Goal: Task Accomplishment & Management: Complete application form

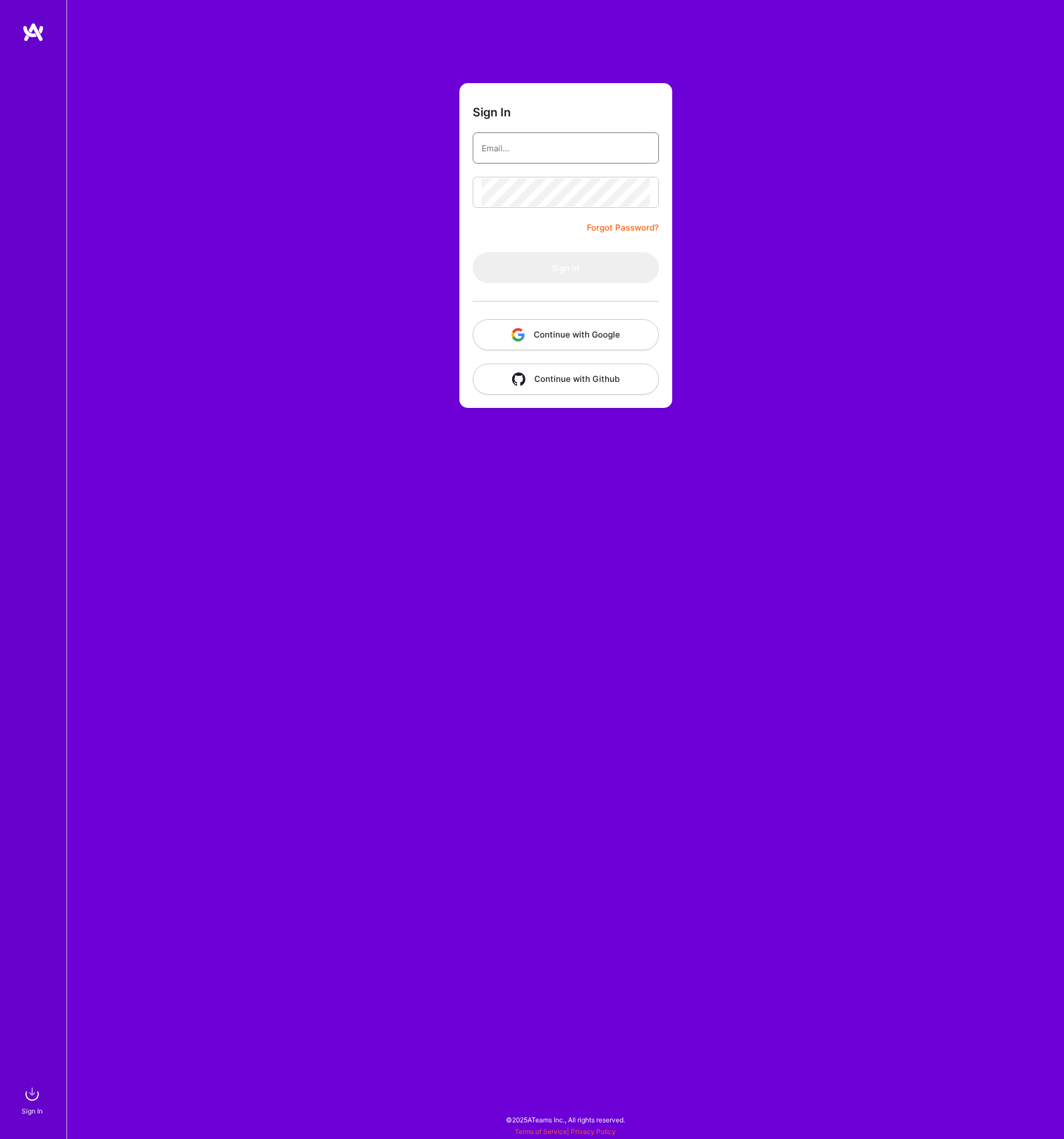
type input "[EMAIL_ADDRESS][DOMAIN_NAME]"
click at [565, 268] on button "Sign In" at bounding box center [565, 267] width 187 height 31
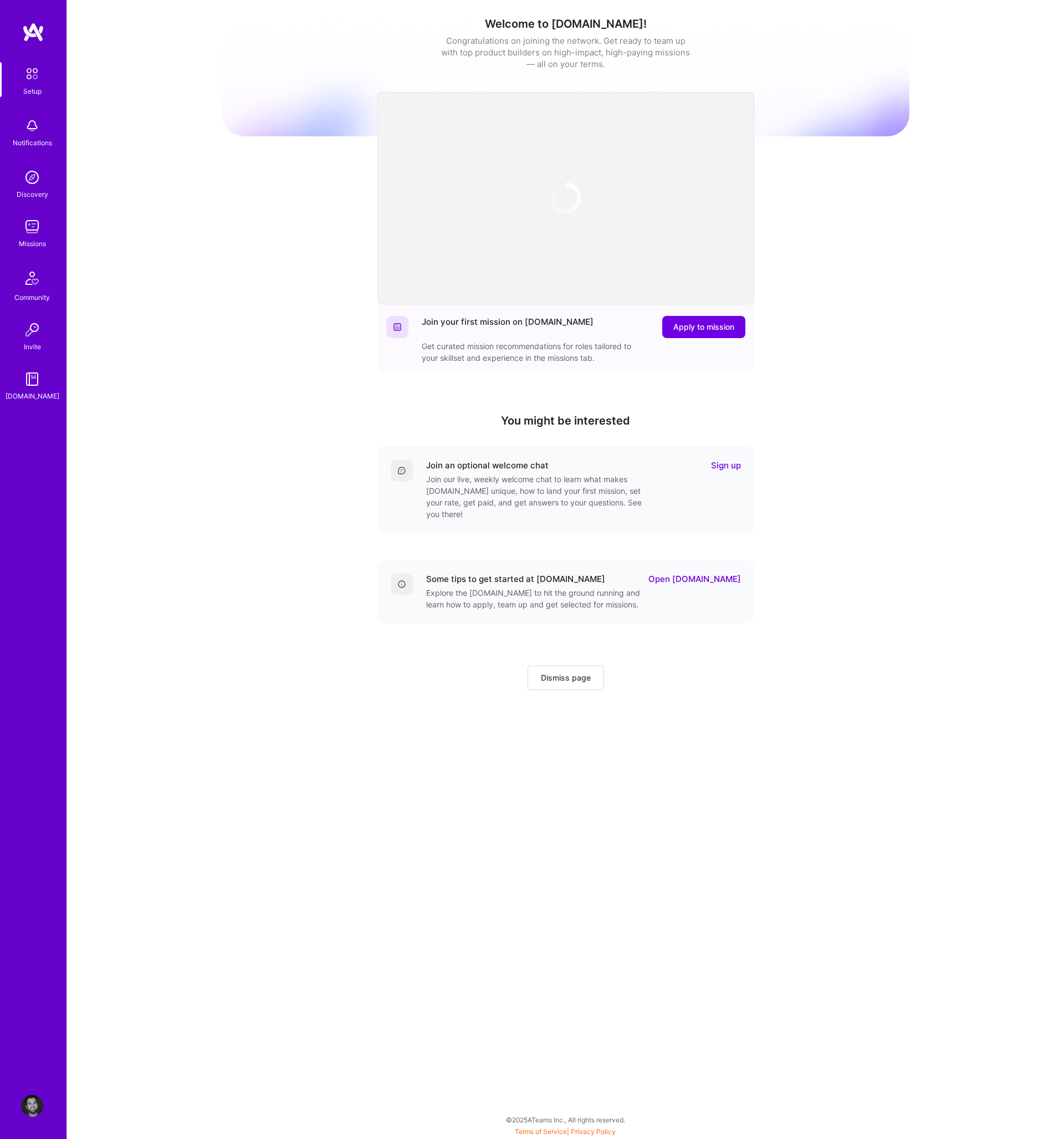
drag, startPoint x: 283, startPoint y: 385, endPoint x: 295, endPoint y: 390, distance: 13.0
click at [283, 385] on div "Welcome to [DOMAIN_NAME]! Congratulations on joining the network. Get ready to …" at bounding box center [565, 364] width 687 height 713
click at [287, 395] on div "Welcome to [DOMAIN_NAME]! Congratulations on joining the network. Get ready to …" at bounding box center [565, 364] width 687 height 713
click at [293, 401] on div "Welcome to [DOMAIN_NAME]! Congratulations on joining the network. Get ready to …" at bounding box center [565, 364] width 687 height 713
click at [297, 408] on div "Welcome to [DOMAIN_NAME]! Congratulations on joining the network. Get ready to …" at bounding box center [565, 364] width 687 height 713
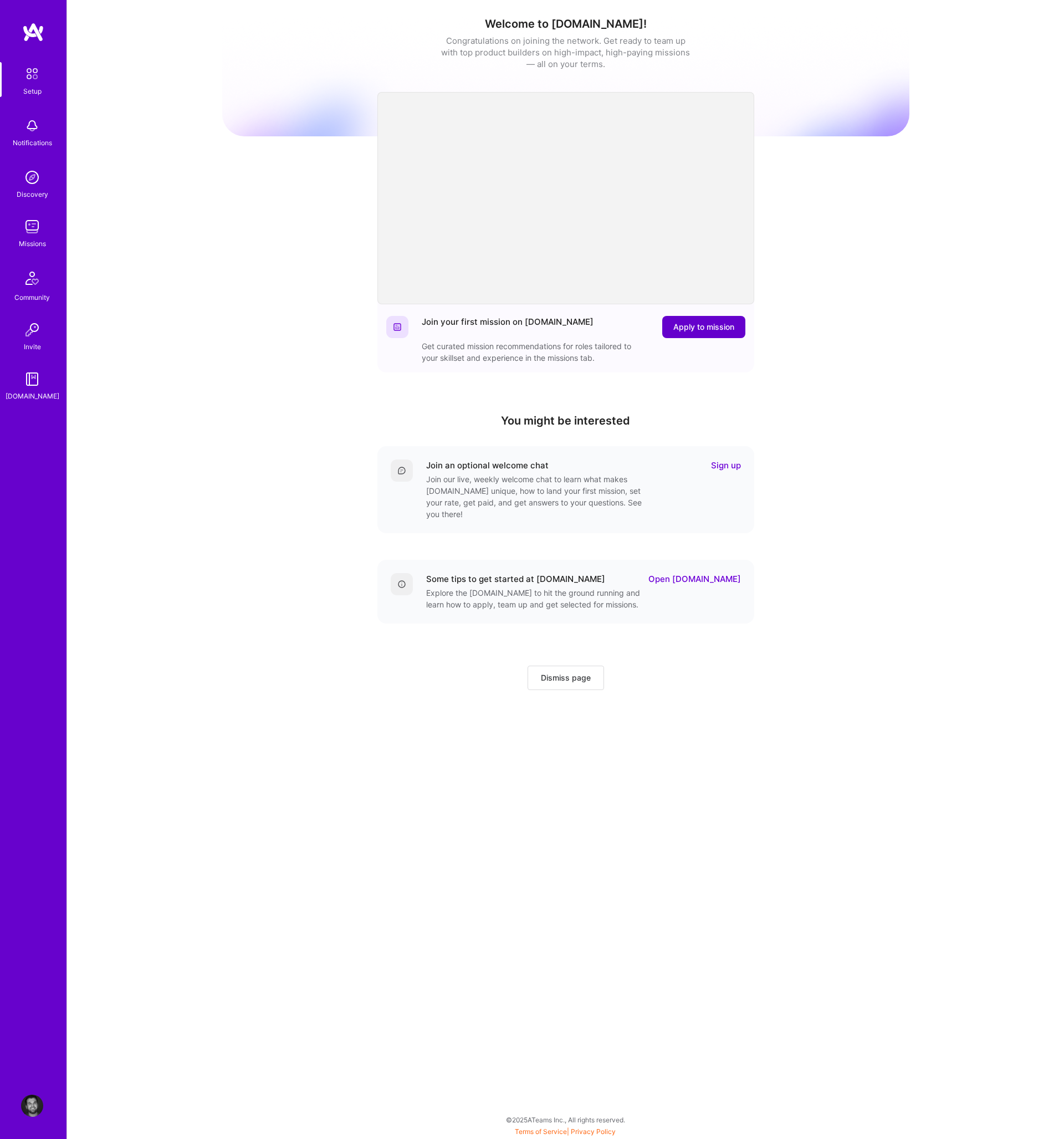
click at [699, 321] on button "Apply to mission" at bounding box center [704, 326] width 83 height 22
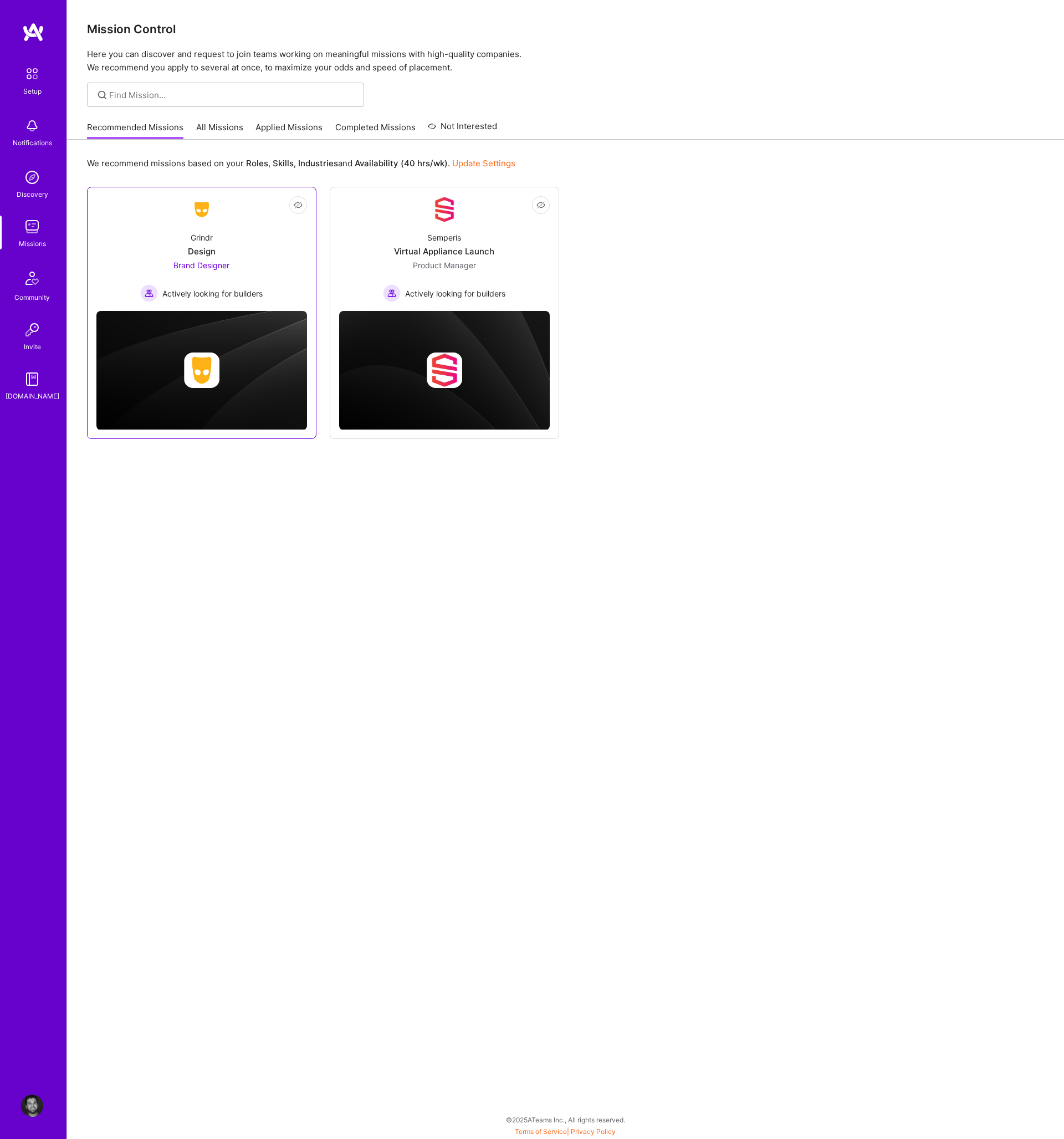
click at [203, 247] on div "Design" at bounding box center [201, 251] width 27 height 11
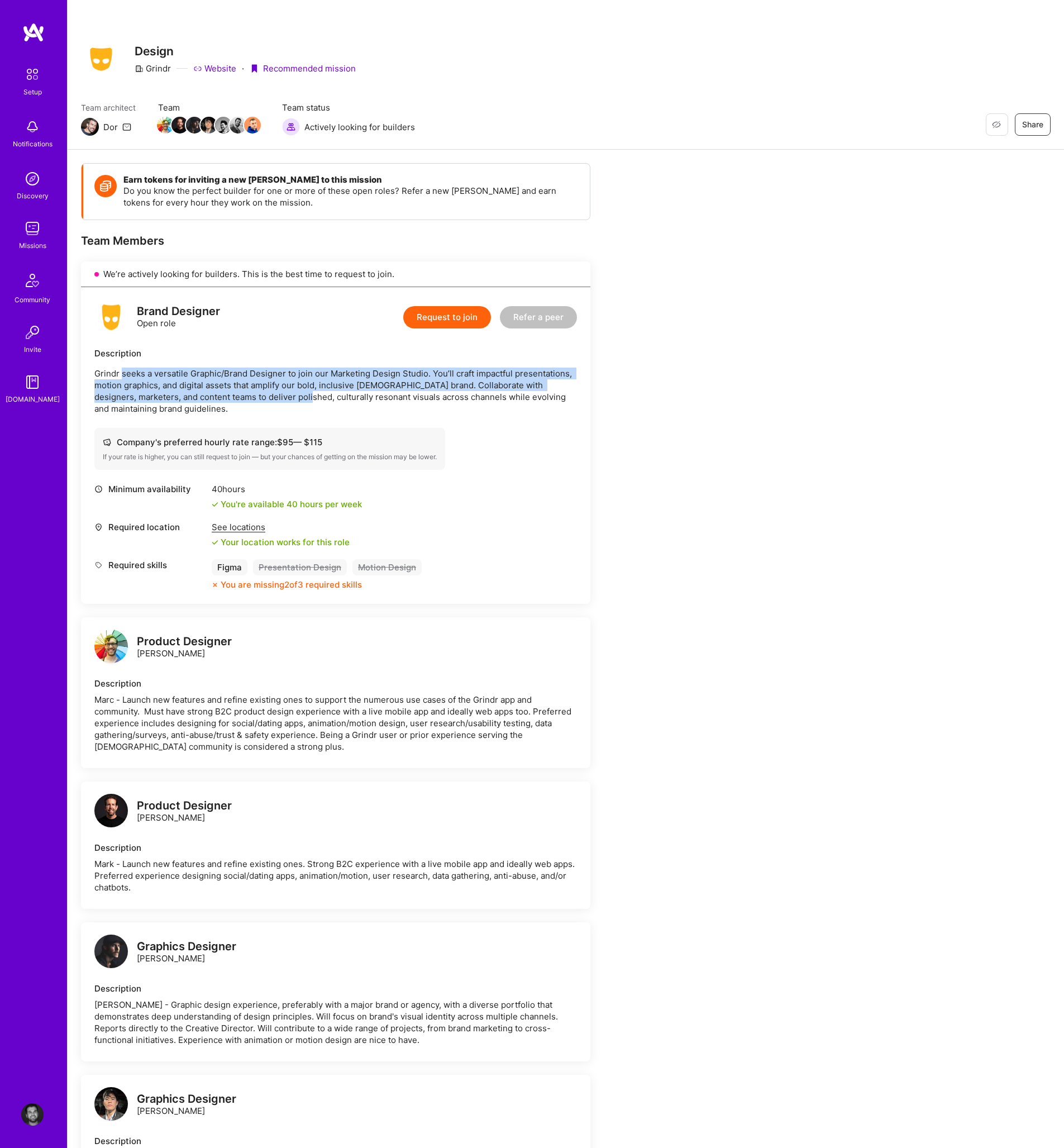
drag, startPoint x: 121, startPoint y: 369, endPoint x: 277, endPoint y: 397, distance: 158.5
click at [273, 398] on p "Grindr seeks a versatile Graphic/Brand Designer to join our Marketing Design St…" at bounding box center [335, 390] width 482 height 47
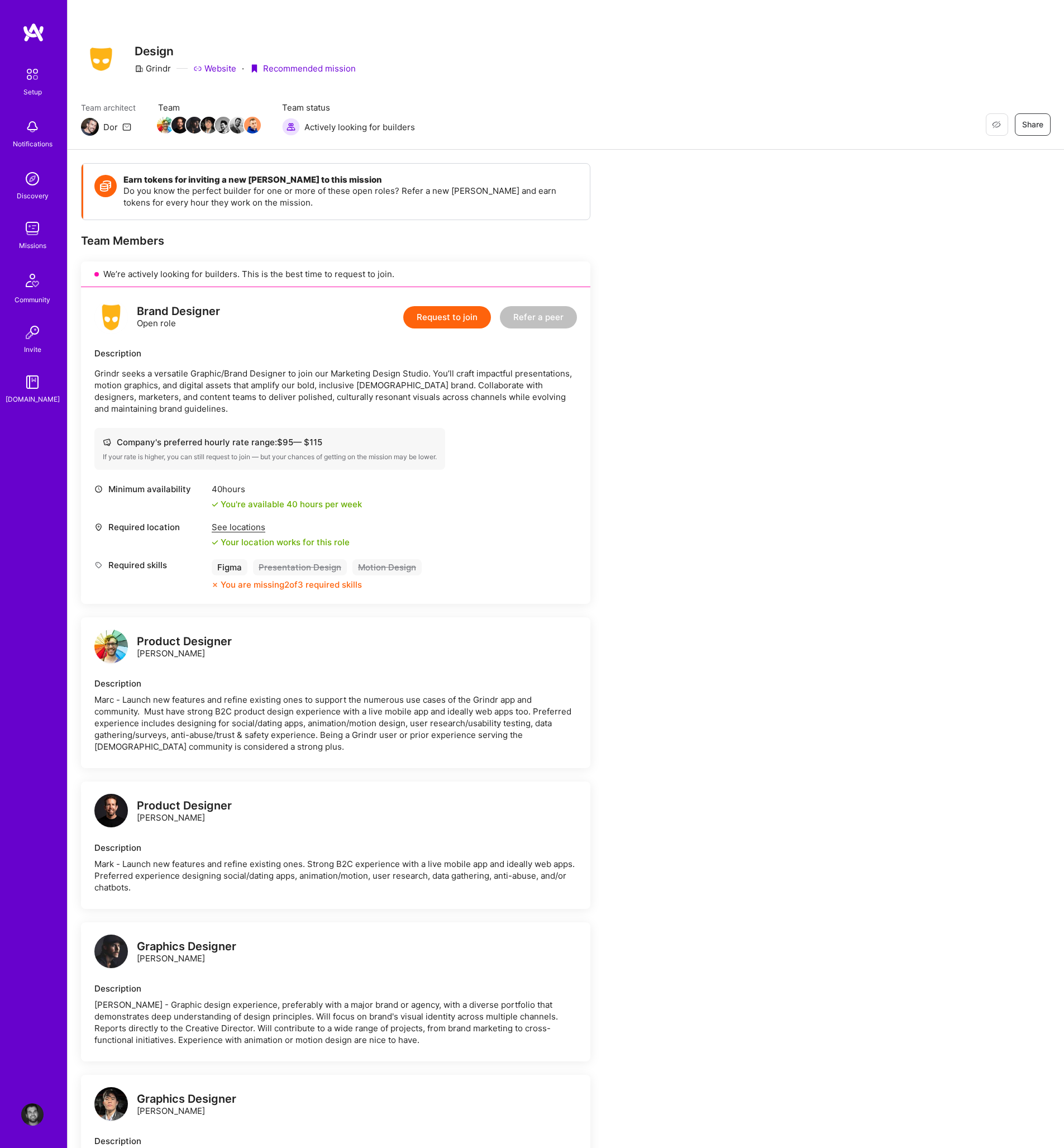
click at [304, 404] on p "Grindr seeks a versatile Graphic/Brand Designer to join our Marketing Design St…" at bounding box center [335, 390] width 482 height 47
drag, startPoint x: 222, startPoint y: 439, endPoint x: 429, endPoint y: 451, distance: 207.3
click at [419, 461] on div "Company's preferred hourly rate range: $ 95 — $ 115 If your rate is higher, you…" at bounding box center [269, 448] width 350 height 42
click at [456, 443] on div "Company's preferred hourly rate range: $ 95 — $ 115 If your rate is higher, you…" at bounding box center [335, 448] width 482 height 42
click at [437, 321] on button "Request to join" at bounding box center [446, 316] width 87 height 22
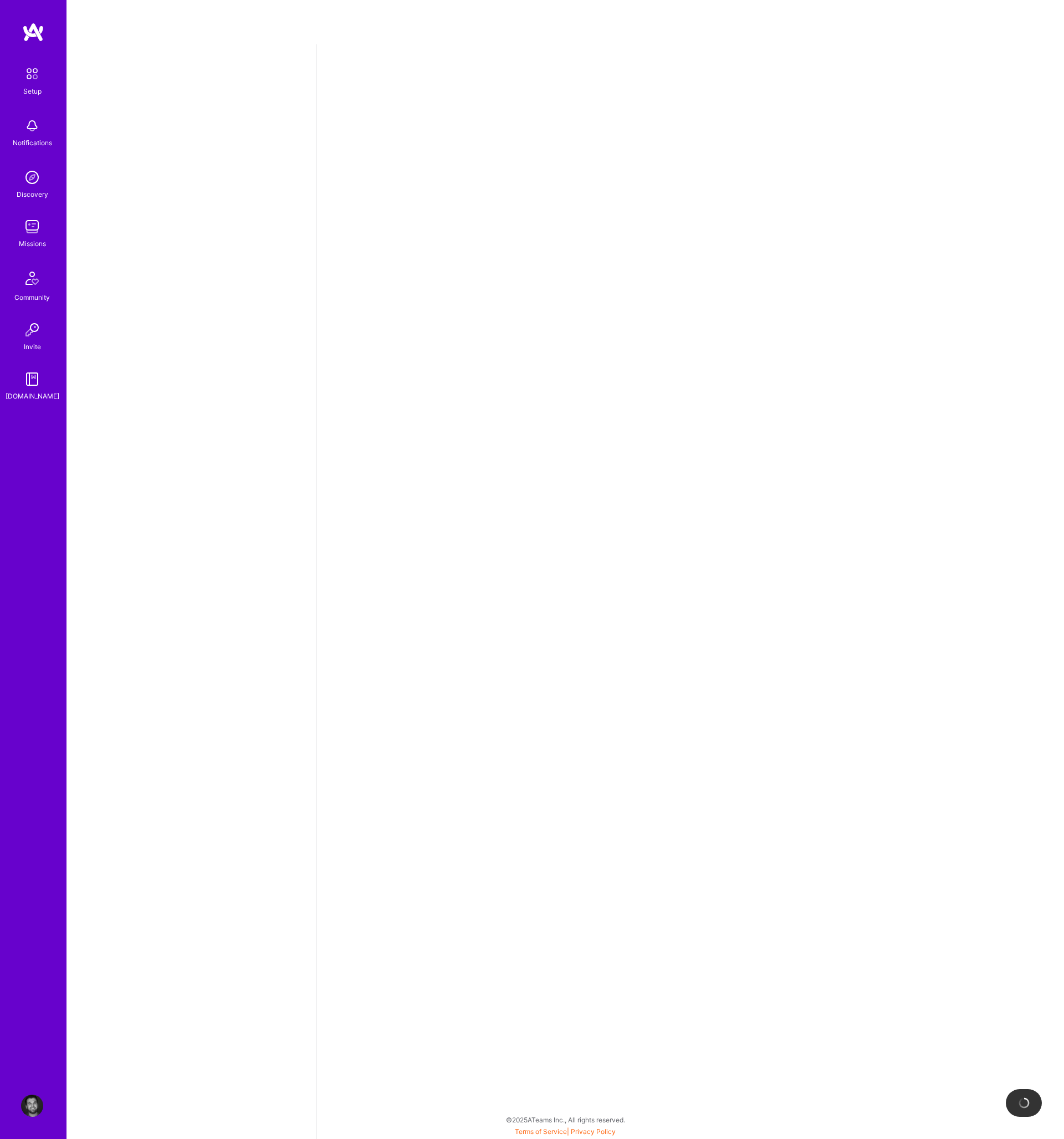
select select "US"
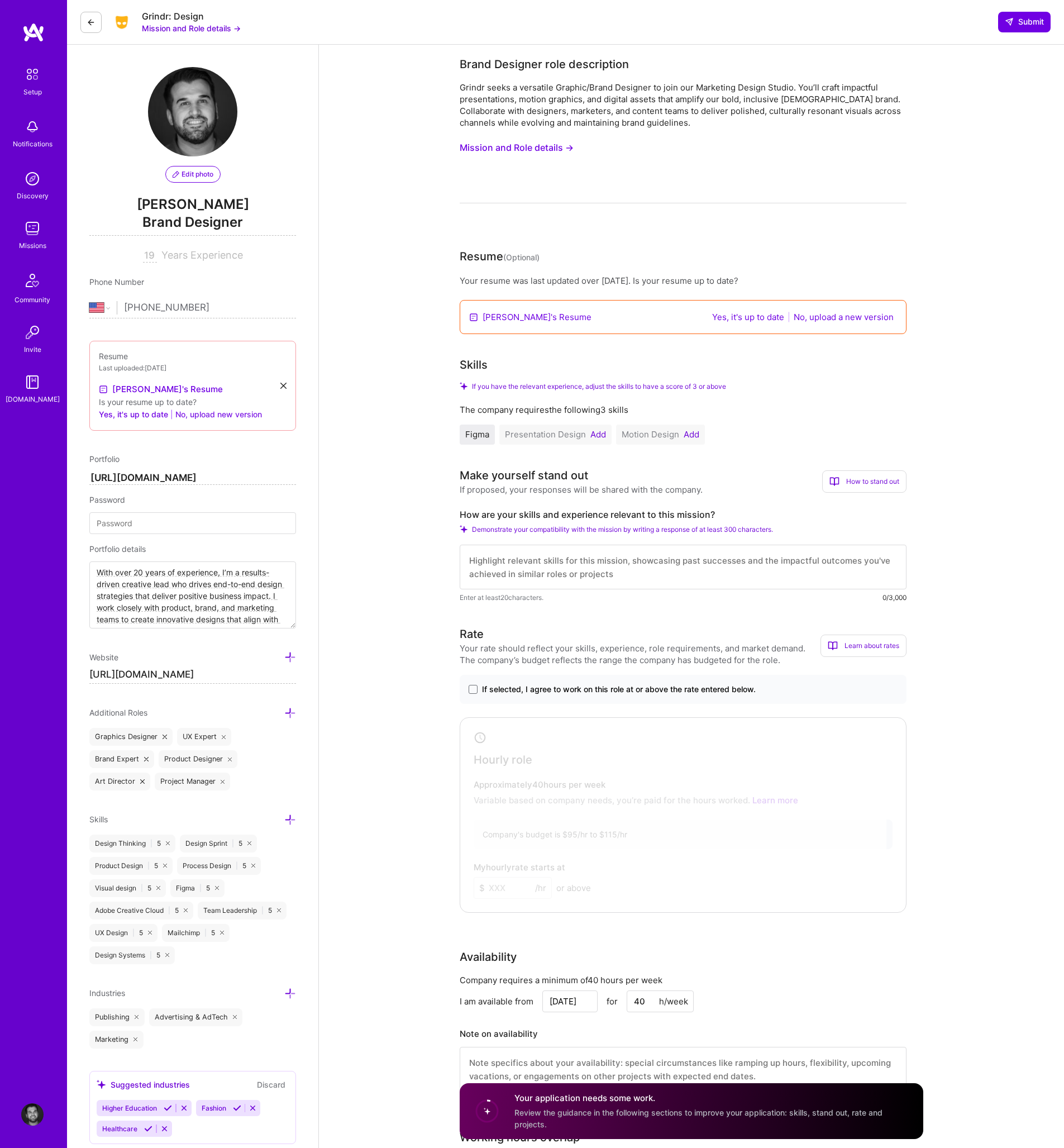
click at [196, 415] on button "No, upload new version" at bounding box center [218, 414] width 86 height 13
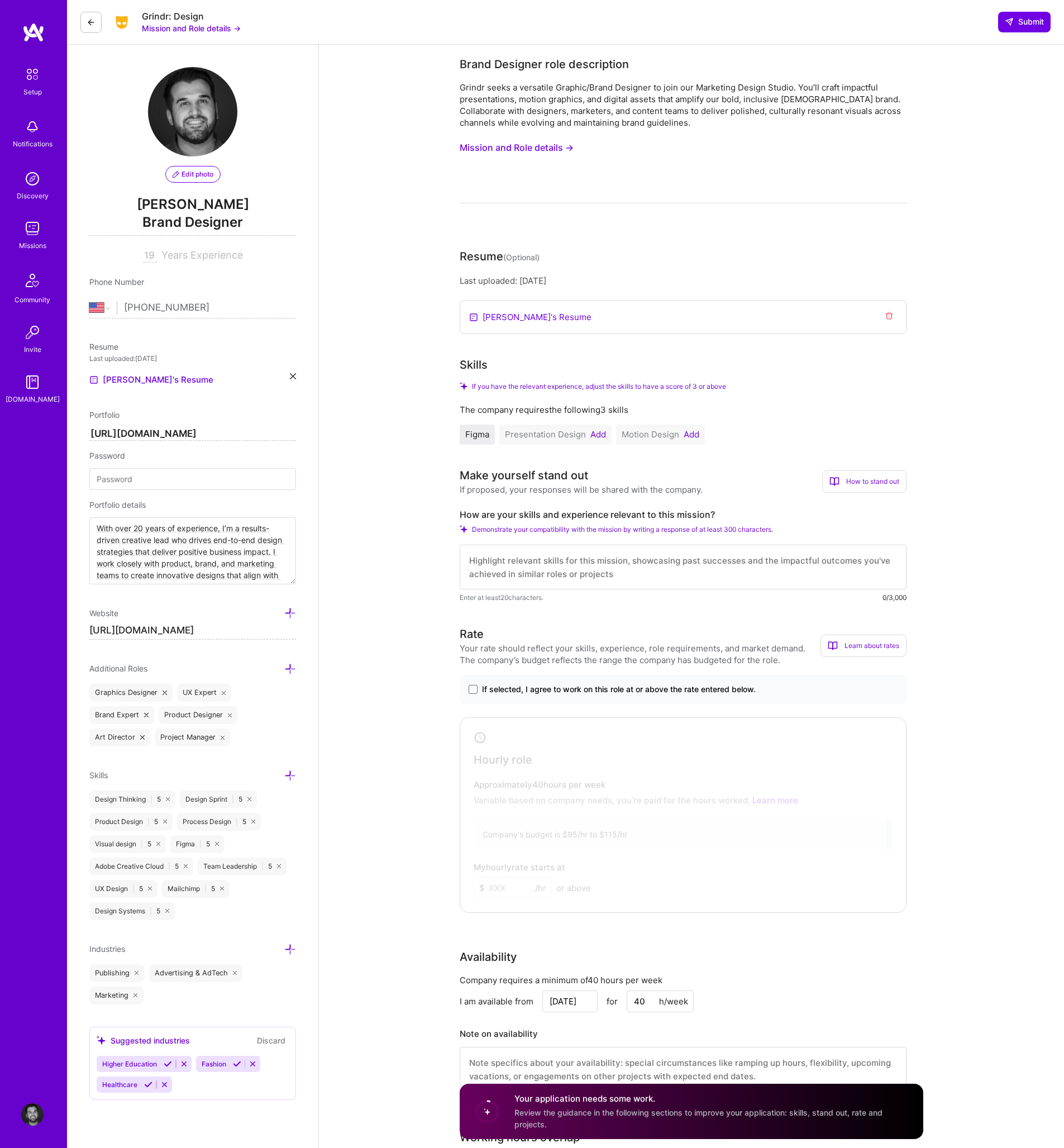
drag, startPoint x: 386, startPoint y: 569, endPoint x: 390, endPoint y: 555, distance: 14.6
click at [483, 562] on textarea at bounding box center [683, 567] width 446 height 45
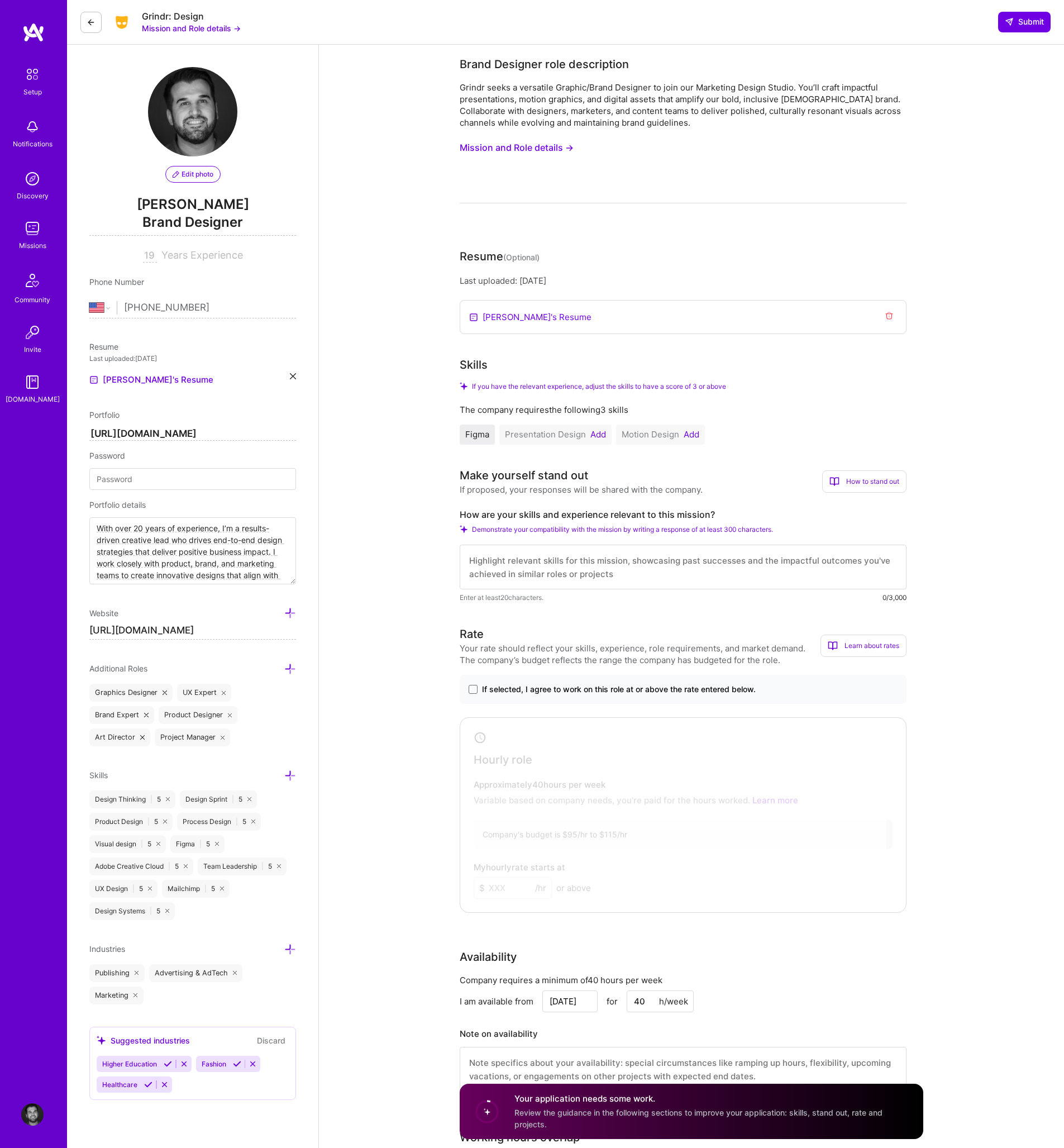
click at [465, 513] on label "How are your skills and experience relevant to this mission?" at bounding box center [683, 514] width 446 height 12
click at [465, 515] on label "How are your skills and experience relevant to this mission?" at bounding box center [683, 514] width 446 height 12
click at [539, 144] on button "Mission and Role details →" at bounding box center [517, 147] width 114 height 20
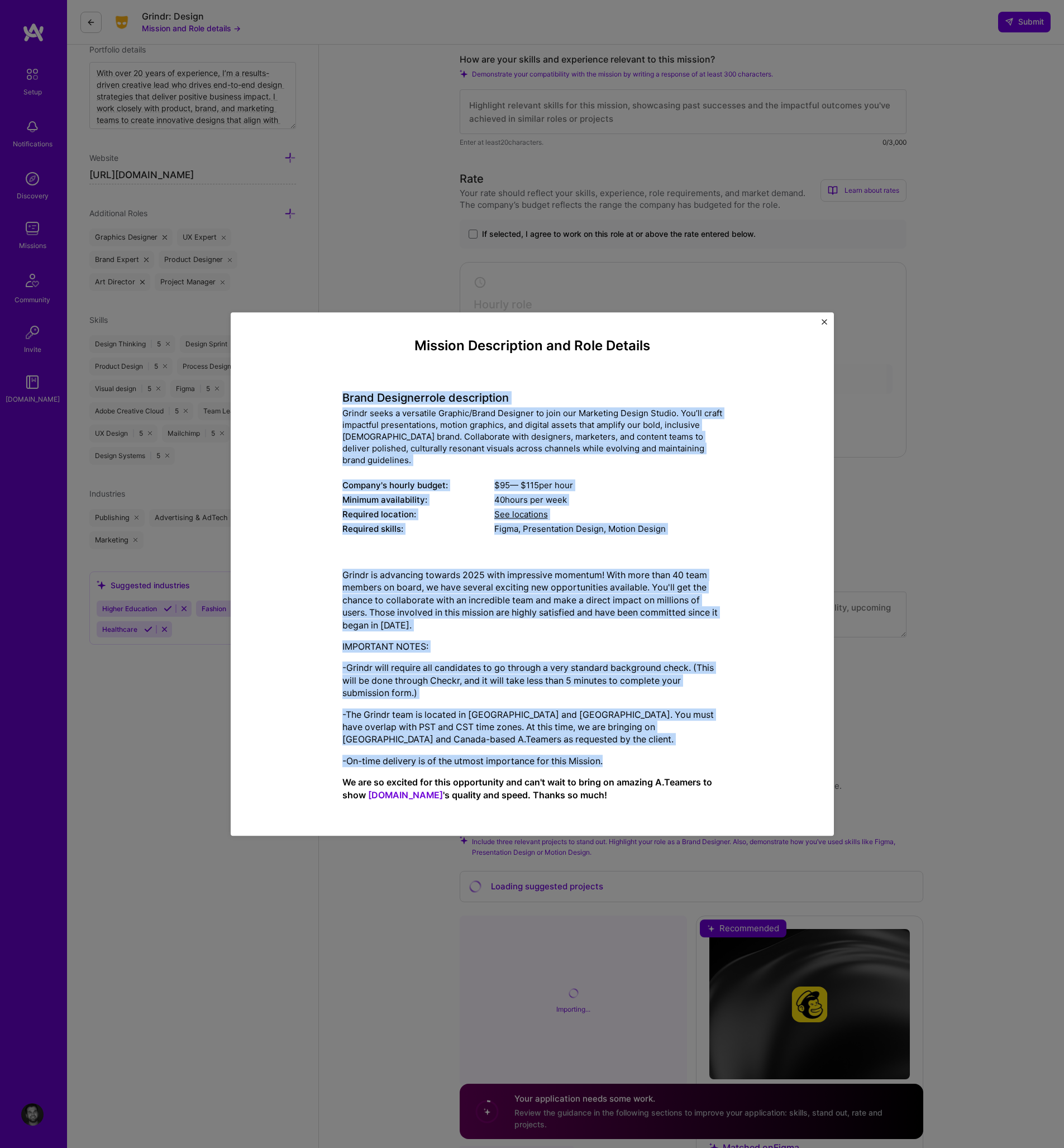
scroll to position [456, 0]
drag, startPoint x: 345, startPoint y: 405, endPoint x: 680, endPoint y: 758, distance: 486.7
click at [669, 758] on div "Mission Description and Role Details Brand Designer role description Grindr see…" at bounding box center [532, 573] width 380 height 472
copy div "Lorem Ipsumdol sita consectetur Adipis elits d eiusmodte Incidid/Utlab Etdolore…"
click at [822, 324] on img "Close" at bounding box center [824, 322] width 5 height 5
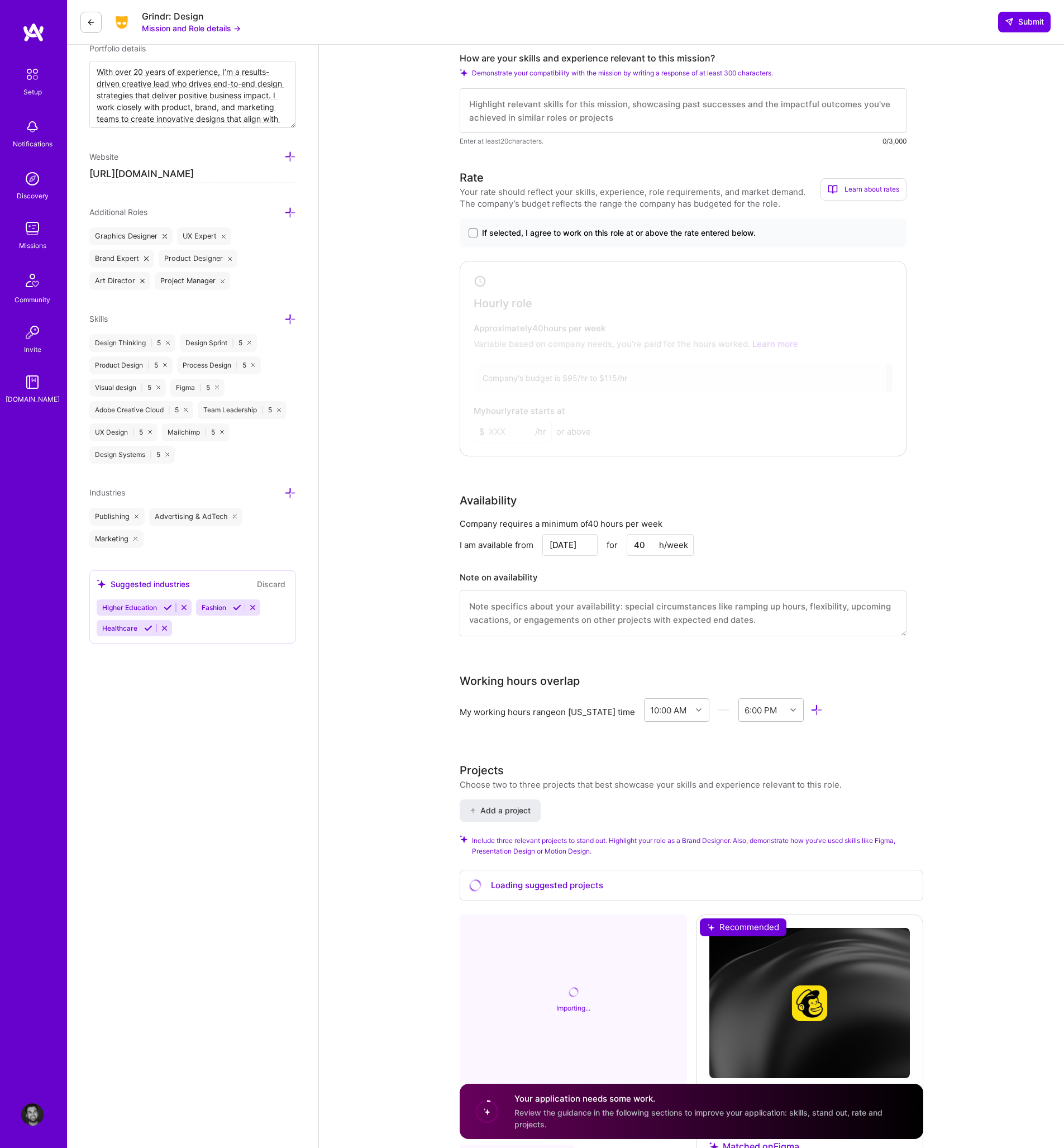
click at [380, 469] on div "Brand Designer role description Grindr seeks a versatile Graphic/Brand Designer…" at bounding box center [692, 728] width 745 height 2281
click at [430, 243] on div "Brand Designer role description Grindr seeks a versatile Graphic/Brand Designer…" at bounding box center [692, 728] width 745 height 2281
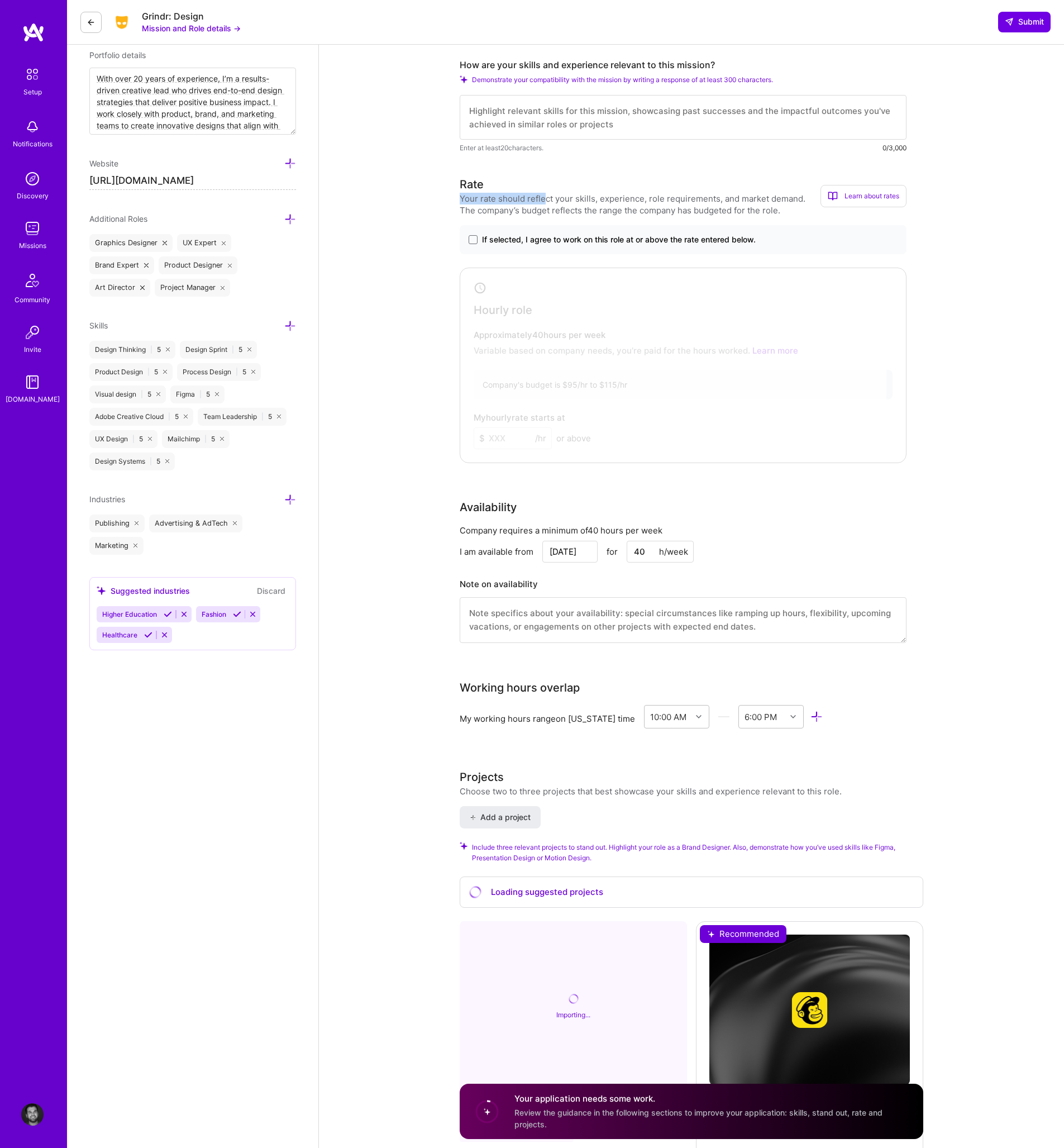
drag, startPoint x: 464, startPoint y: 193, endPoint x: 535, endPoint y: 196, distance: 71.1
click at [542, 196] on div "Your rate should reflect your skills, experience, role requirements, and market…" at bounding box center [640, 204] width 361 height 23
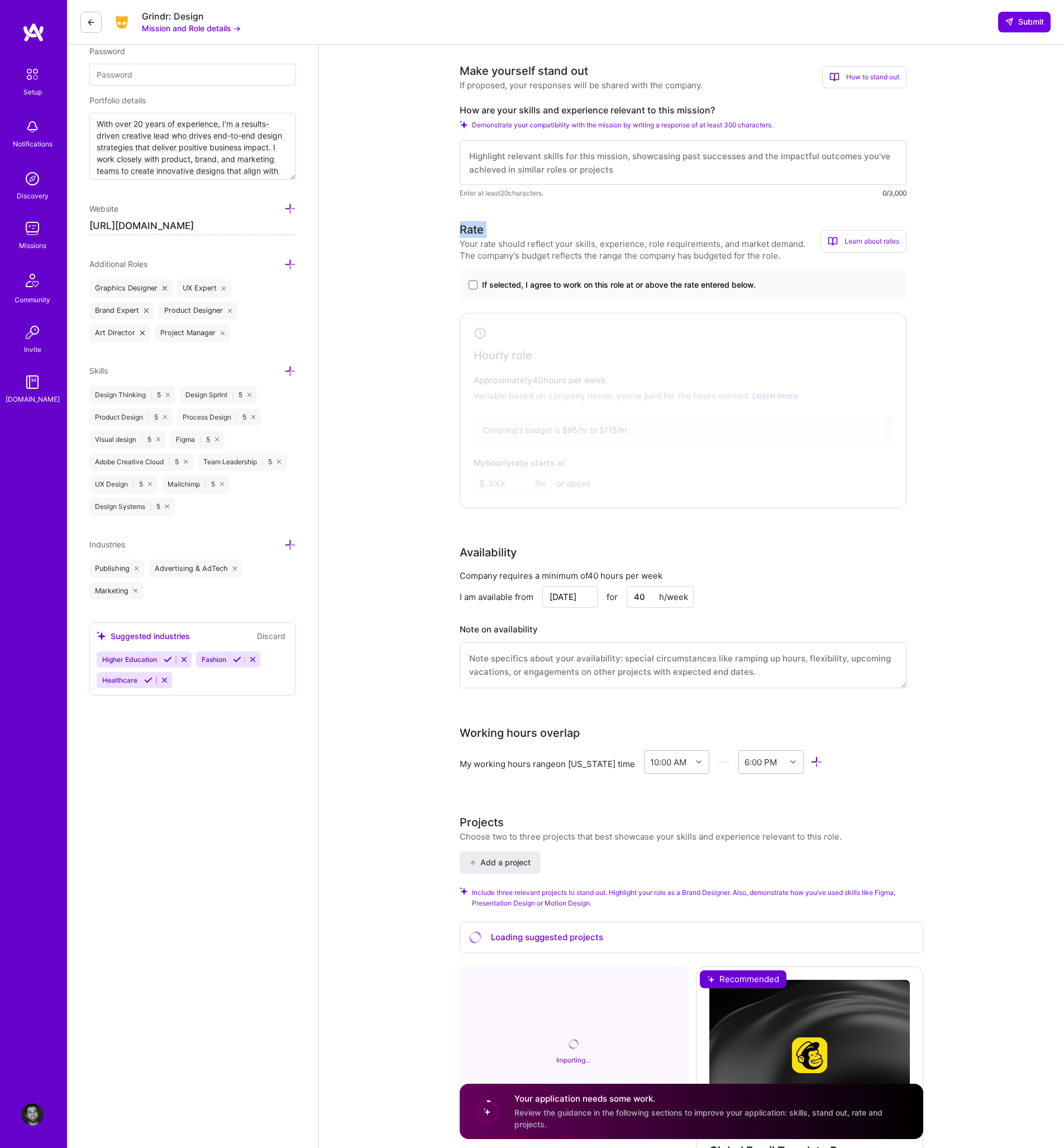
drag, startPoint x: 424, startPoint y: 240, endPoint x: 389, endPoint y: 272, distance: 47.4
click at [422, 243] on div "Brand Designer role description Grindr seeks a versatile Graphic/Brand Designer…" at bounding box center [692, 781] width 745 height 2281
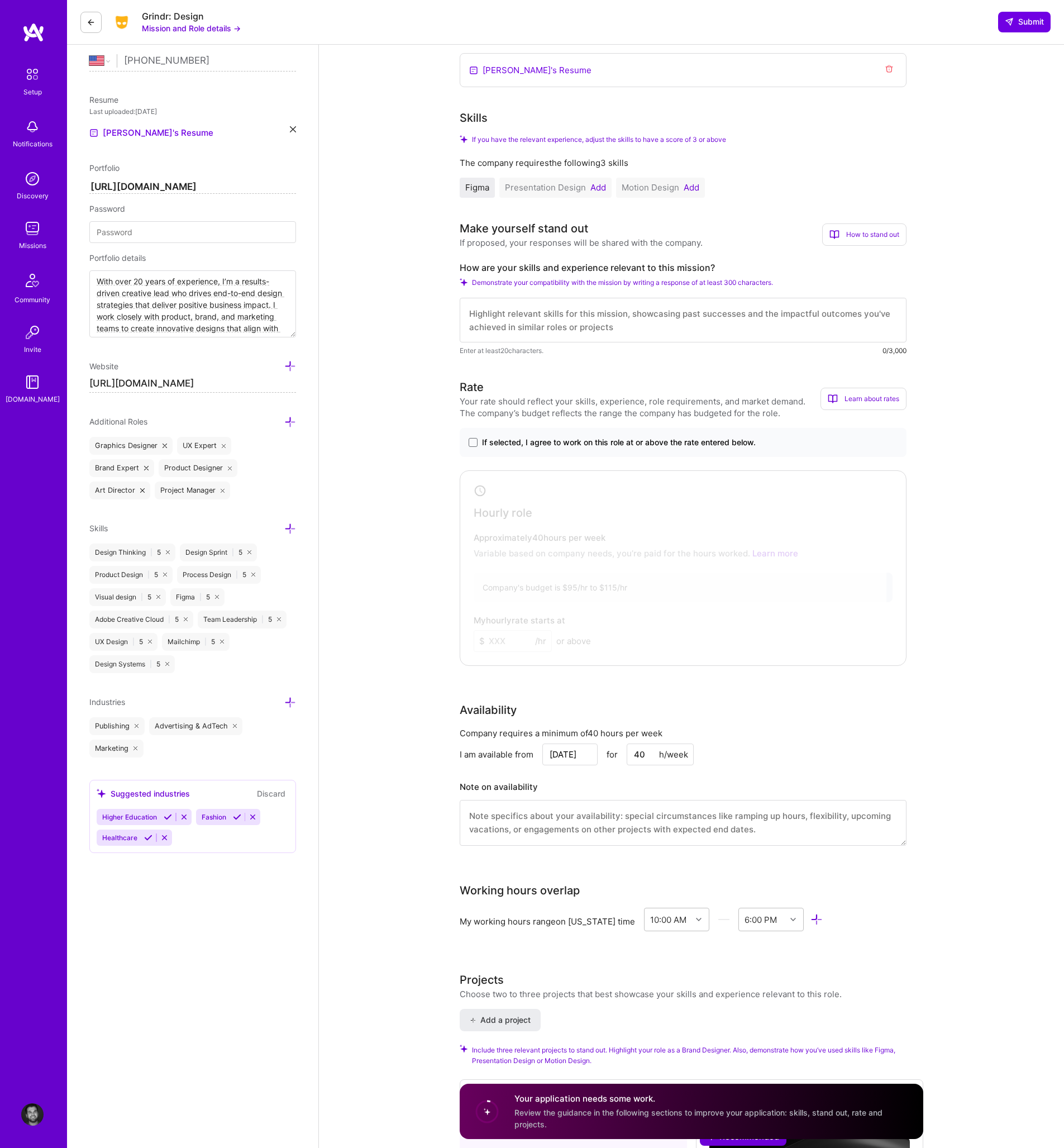
scroll to position [226, 0]
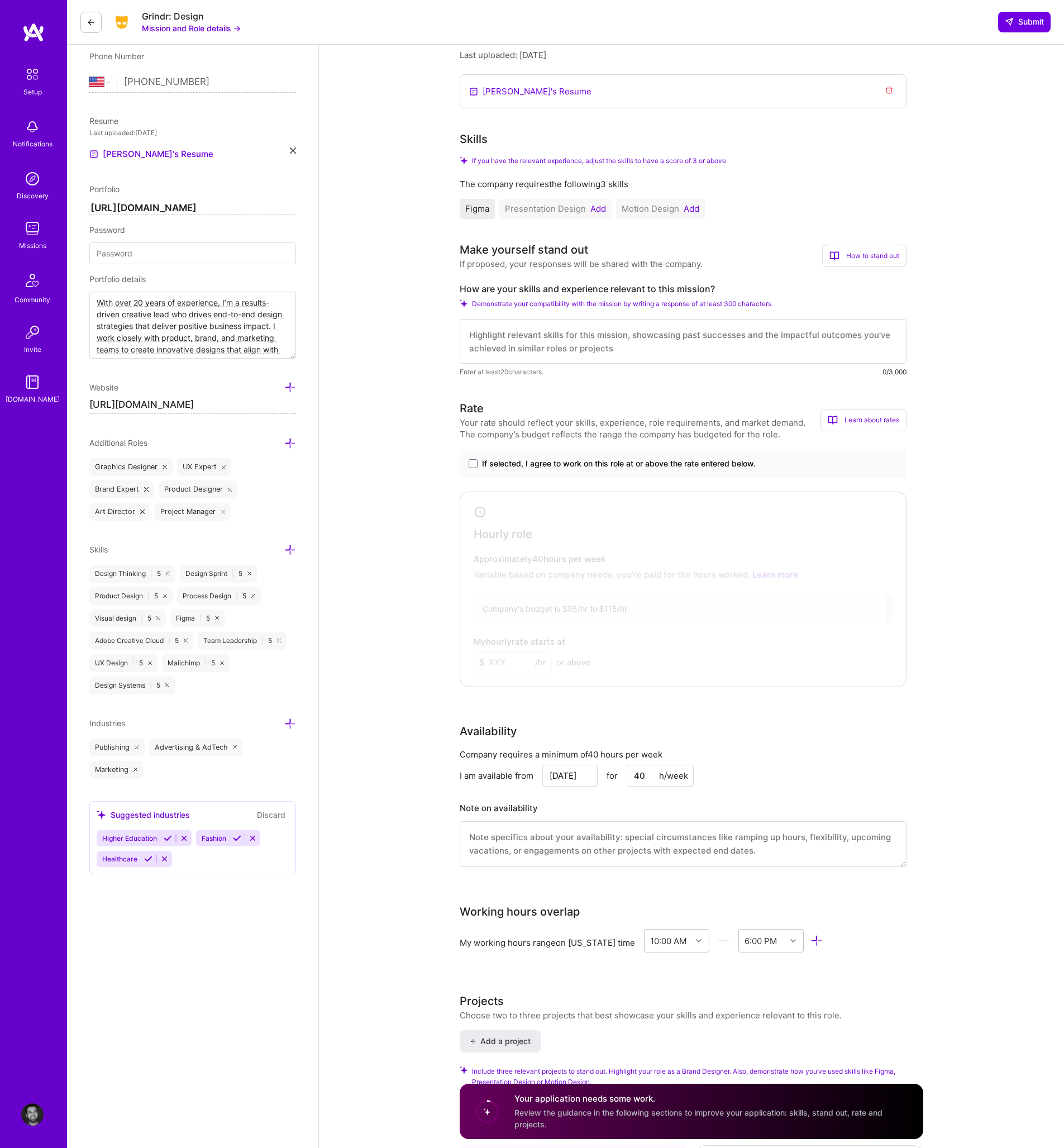
click at [411, 493] on div "Brand Designer role description Grindr seeks a versatile Graphic/Brand Designer…" at bounding box center [692, 959] width 745 height 2281
drag, startPoint x: 1058, startPoint y: 511, endPoint x: 407, endPoint y: 499, distance: 651.1
click at [406, 499] on div "Brand Designer role description Grindr seeks a versatile Graphic/Brand Designer…" at bounding box center [692, 959] width 745 height 2281
click at [438, 471] on div "Brand Designer role description Grindr seeks a versatile Graphic/Brand Designer…" at bounding box center [692, 959] width 745 height 2281
click at [471, 466] on span at bounding box center [473, 463] width 9 height 9
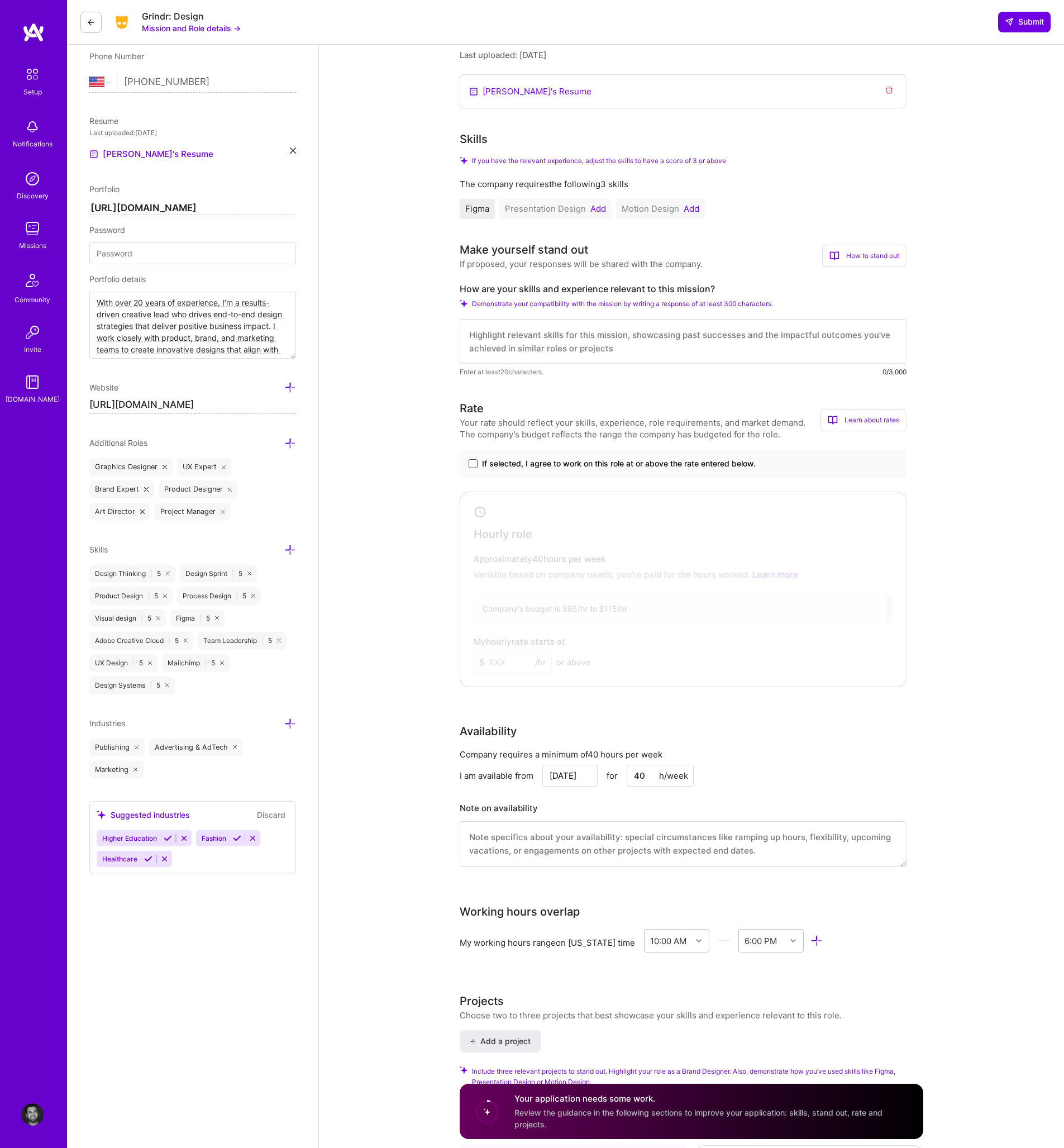
click at [0, 0] on input "If selected, I agree to work on this role at or above the rate entered below." at bounding box center [0, 0] width 0 height 0
drag, startPoint x: 415, startPoint y: 588, endPoint x: 415, endPoint y: 605, distance: 17.0
click at [415, 589] on div "Brand Designer role description Grindr seeks a versatile Graphic/Brand Designer…" at bounding box center [692, 959] width 745 height 2281
drag, startPoint x: 389, startPoint y: 693, endPoint x: 401, endPoint y: 692, distance: 12.0
click at [389, 692] on div "Brand Designer role description Grindr seeks a versatile Graphic/Brand Designer…" at bounding box center [692, 959] width 745 height 2281
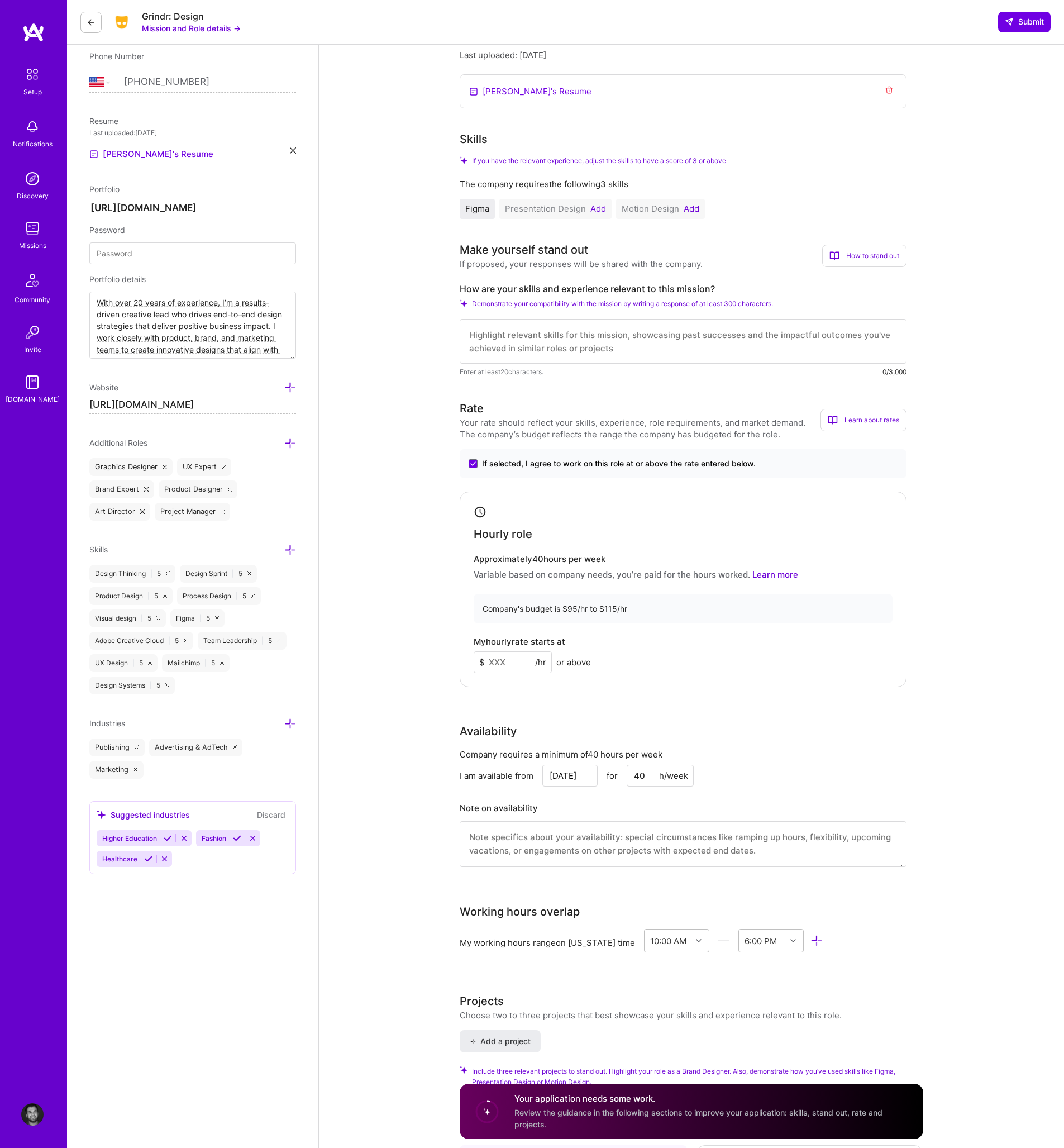
click at [499, 663] on input at bounding box center [512, 662] width 78 height 21
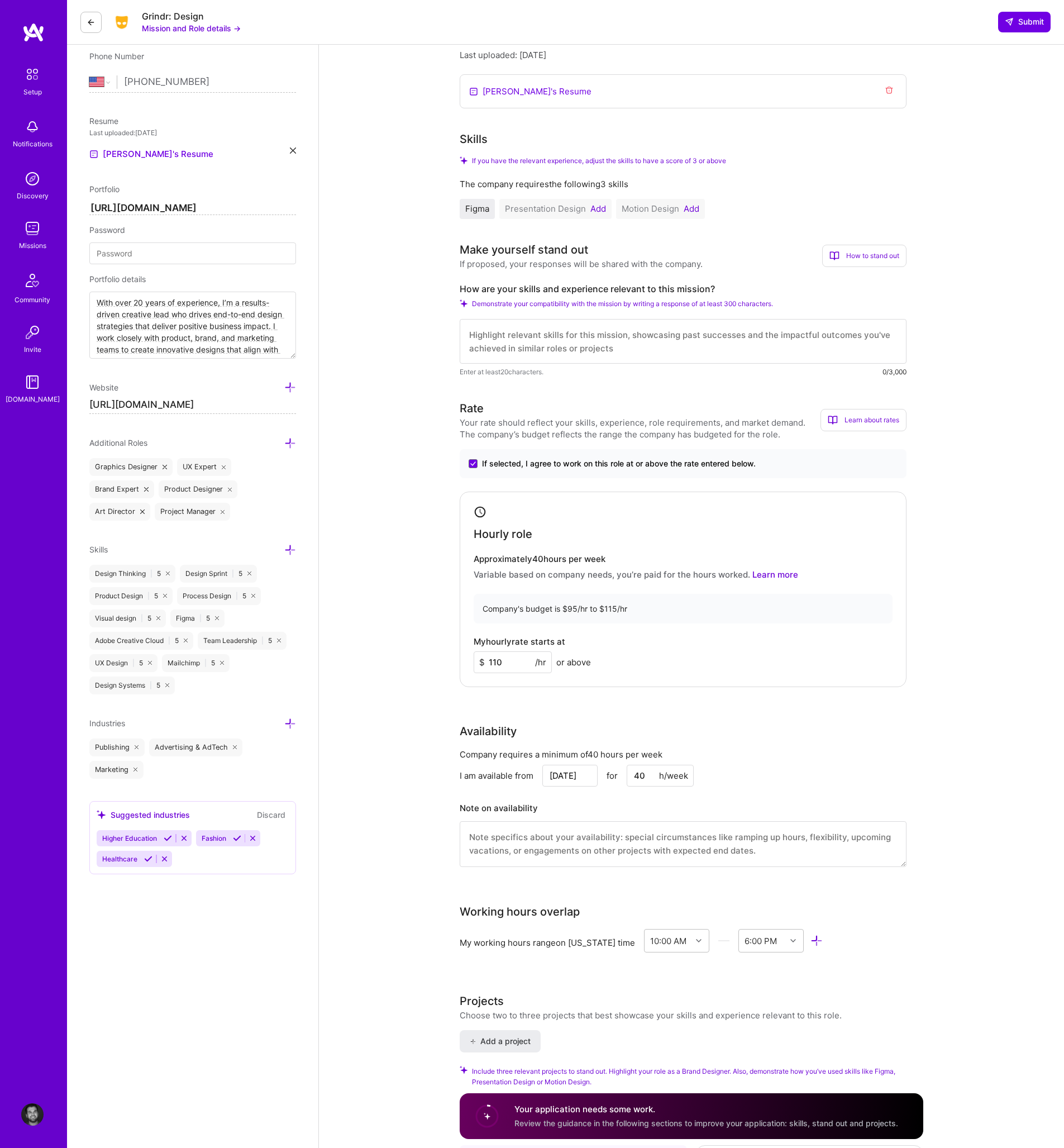
click at [401, 769] on div "Brand Designer role description Grindr seeks a versatile Graphic/Brand Designer…" at bounding box center [692, 955] width 745 height 2271
drag, startPoint x: 494, startPoint y: 662, endPoint x: 557, endPoint y: 672, distance: 63.8
click at [518, 667] on input "110" at bounding box center [512, 662] width 78 height 21
type input "105"
click at [396, 844] on div "Brand Designer role description Grindr seeks a versatile Graphic/Brand Designer…" at bounding box center [692, 955] width 745 height 2271
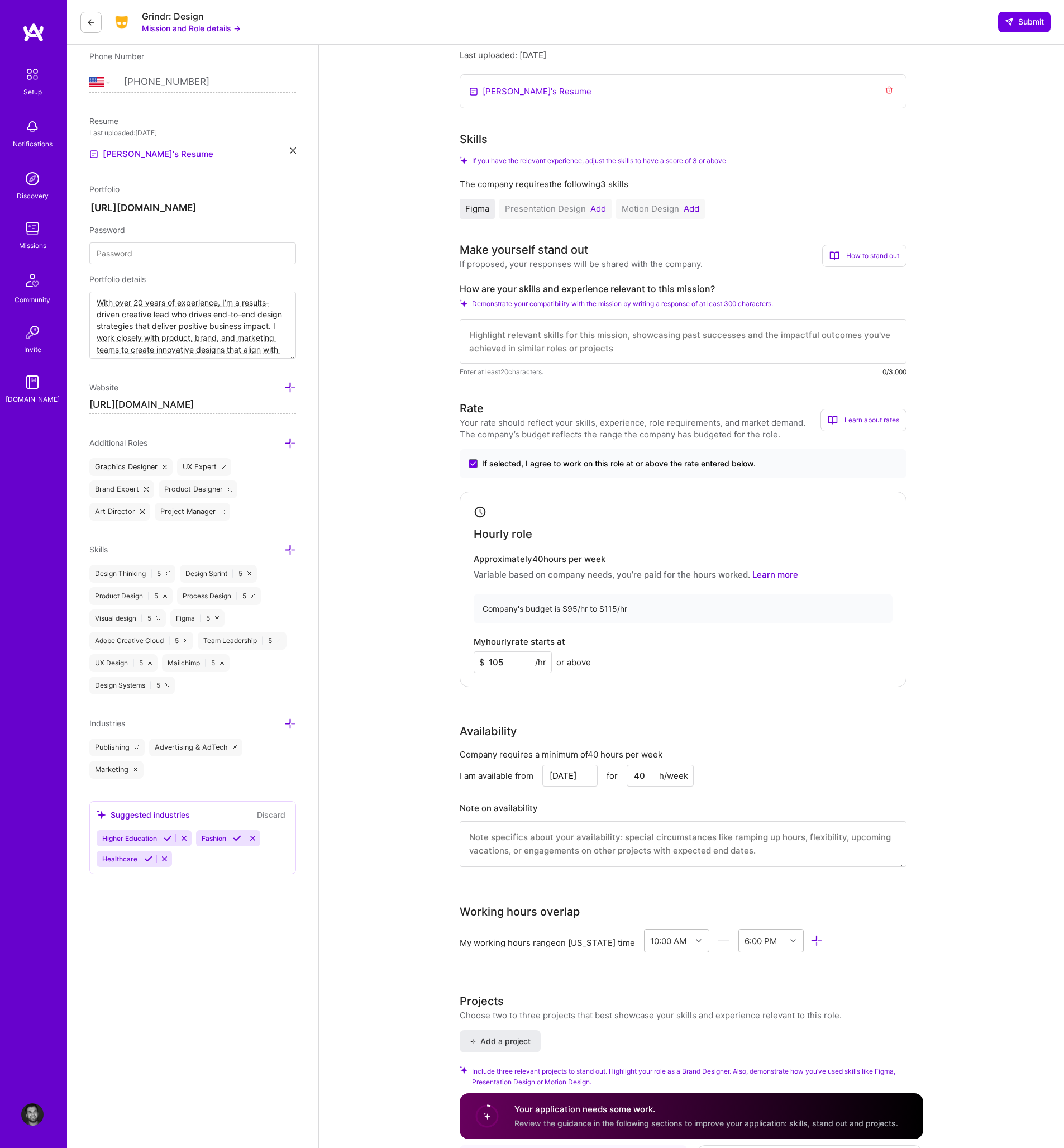
drag, startPoint x: 382, startPoint y: 817, endPoint x: 397, endPoint y: 824, distance: 16.6
click at [382, 817] on div "Brand Designer role description Grindr seeks a versatile Graphic/Brand Designer…" at bounding box center [692, 955] width 745 height 2271
drag, startPoint x: 398, startPoint y: 828, endPoint x: 408, endPoint y: 817, distance: 14.9
click at [399, 826] on div "Brand Designer role description Grindr seeks a versatile Graphic/Brand Designer…" at bounding box center [692, 955] width 745 height 2271
drag, startPoint x: 451, startPoint y: 778, endPoint x: 462, endPoint y: 777, distance: 11.0
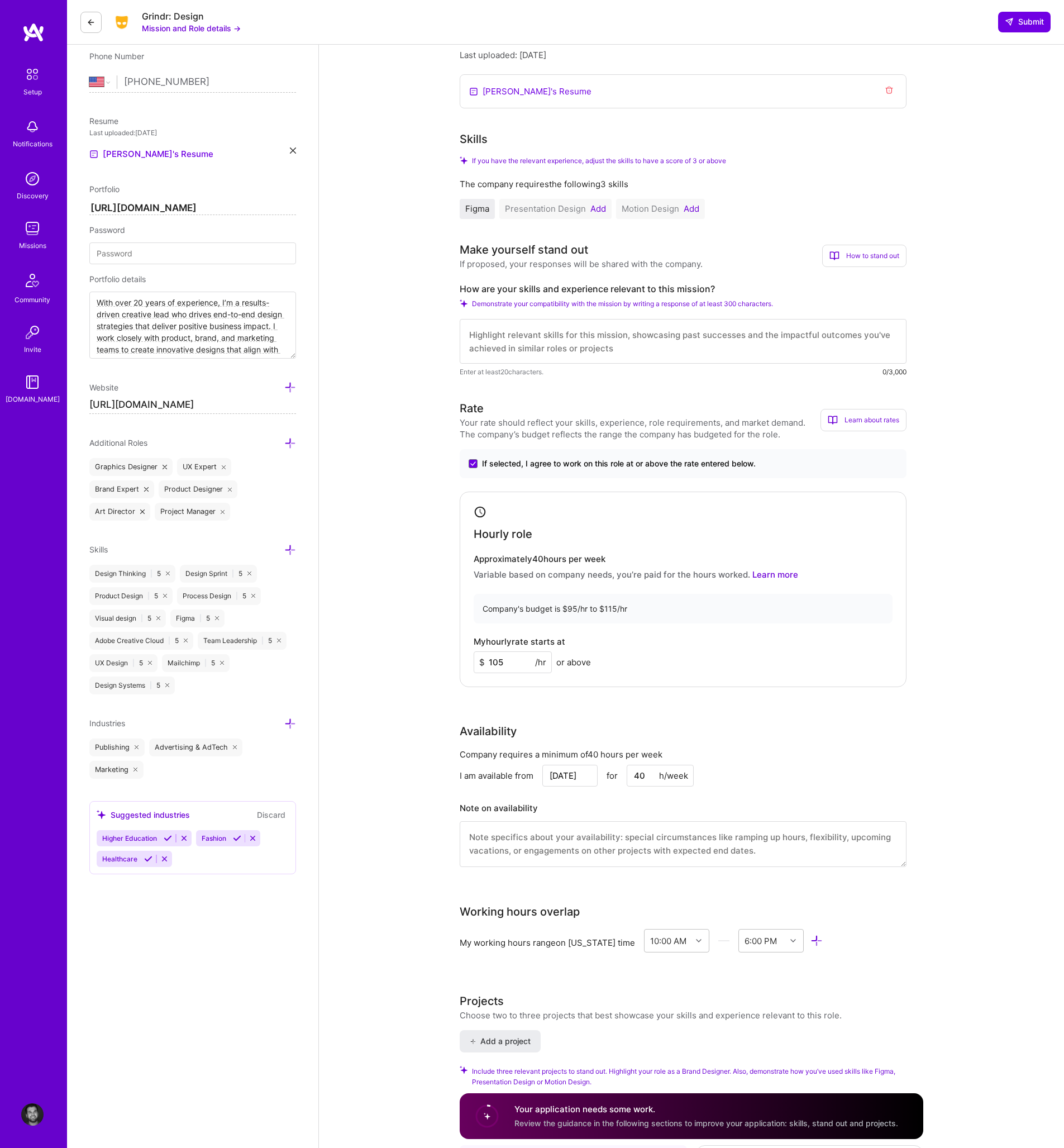
click at [451, 778] on div "Brand Designer role description Grindr seeks a versatile Graphic/Brand Designer…" at bounding box center [692, 955] width 745 height 2271
click at [566, 783] on input "[DATE]" at bounding box center [569, 775] width 55 height 21
click at [508, 746] on div "2" at bounding box center [512, 745] width 15 height 15
type input "[DATE]"
select select "US"
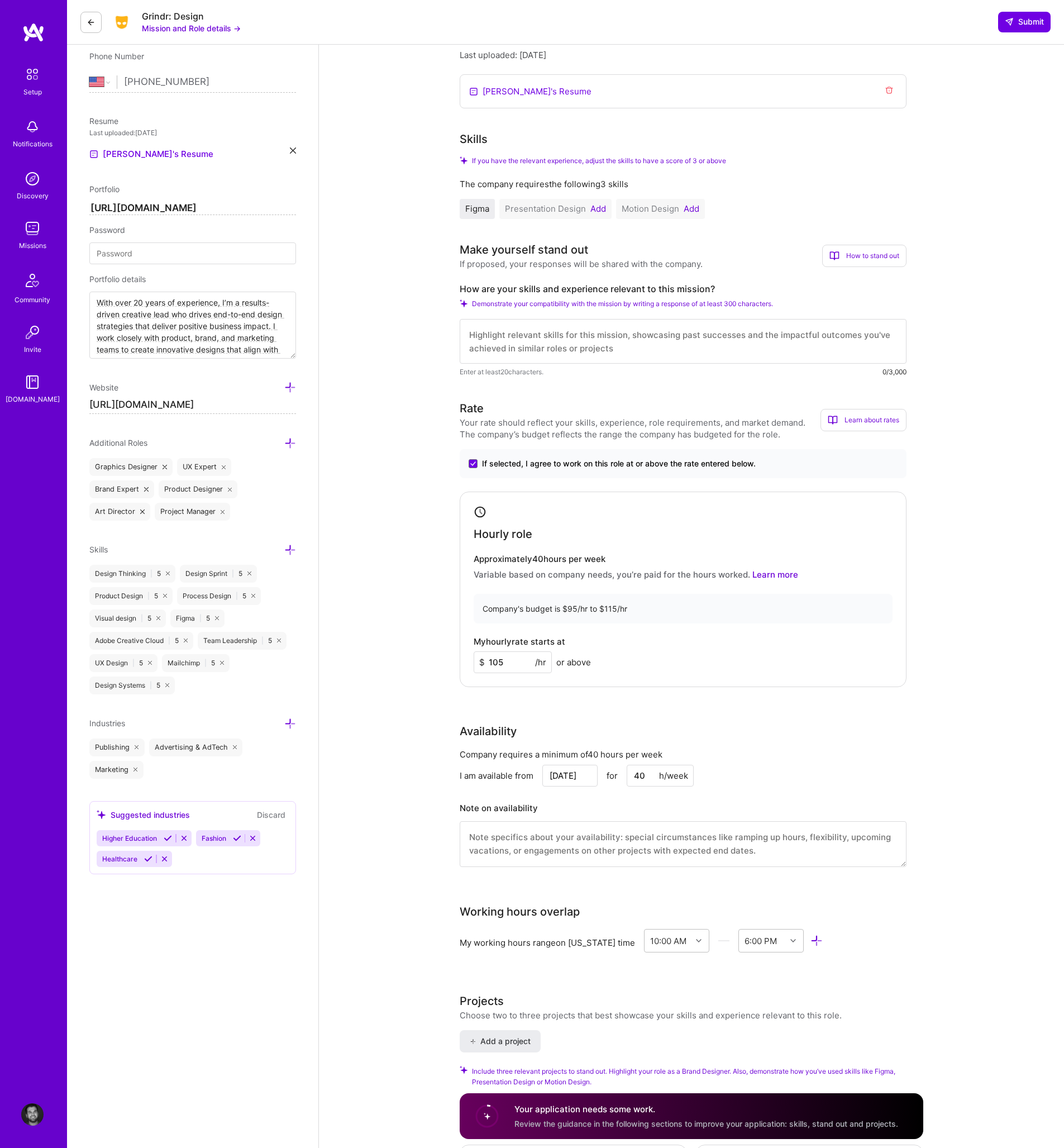
scroll to position [161, 0]
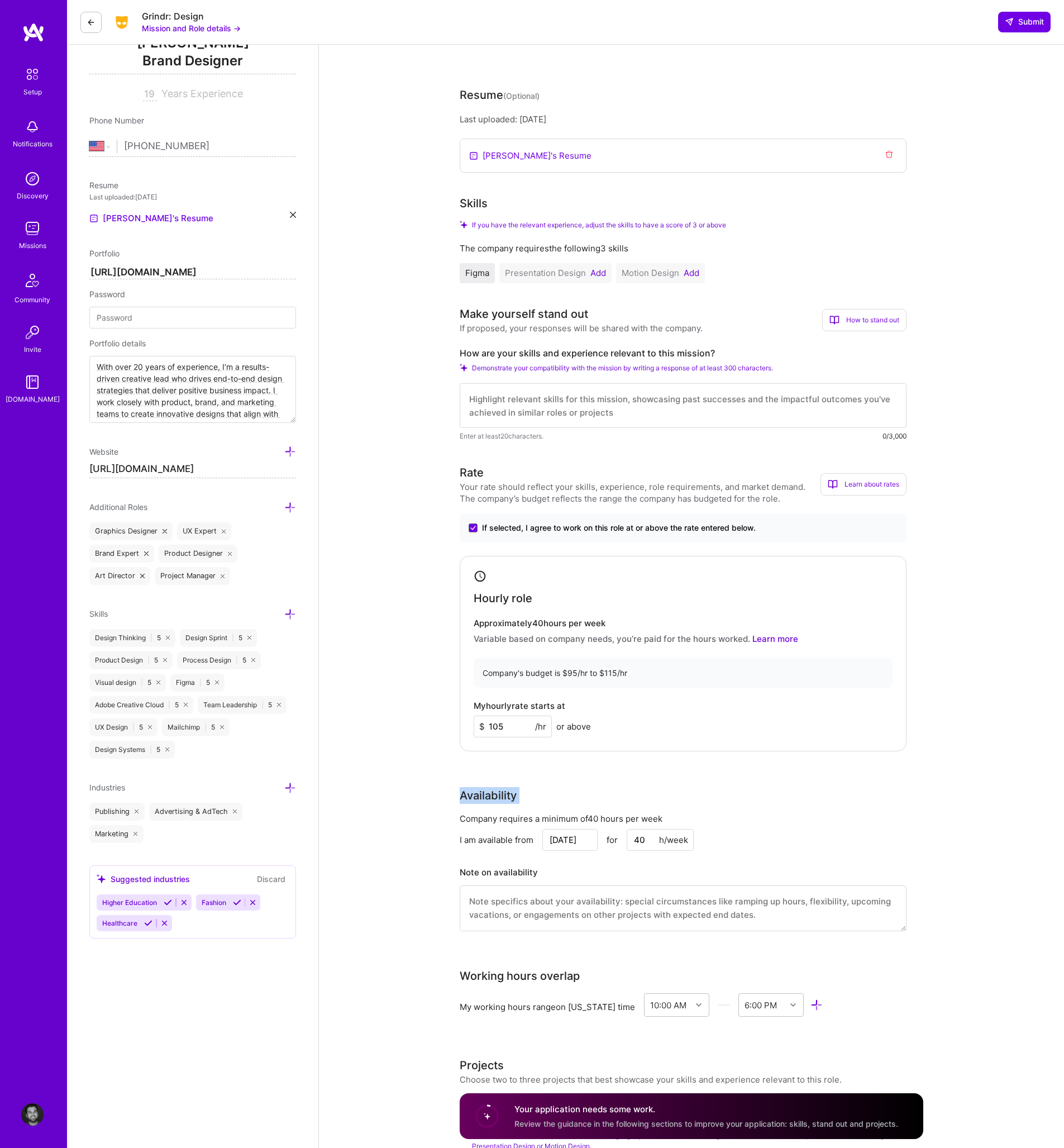
click at [380, 758] on div "Brand Designer role description Grindr seeks a versatile Graphic/Brand Designer…" at bounding box center [692, 1004] width 745 height 2243
click at [381, 787] on div "Brand Designer role description Grindr seeks a versatile Graphic/Brand Designer…" at bounding box center [692, 1004] width 745 height 2243
click at [497, 405] on textarea at bounding box center [683, 406] width 446 height 45
paste textarea "I bring deep experience building and evolving bold, scalable brand systems for …"
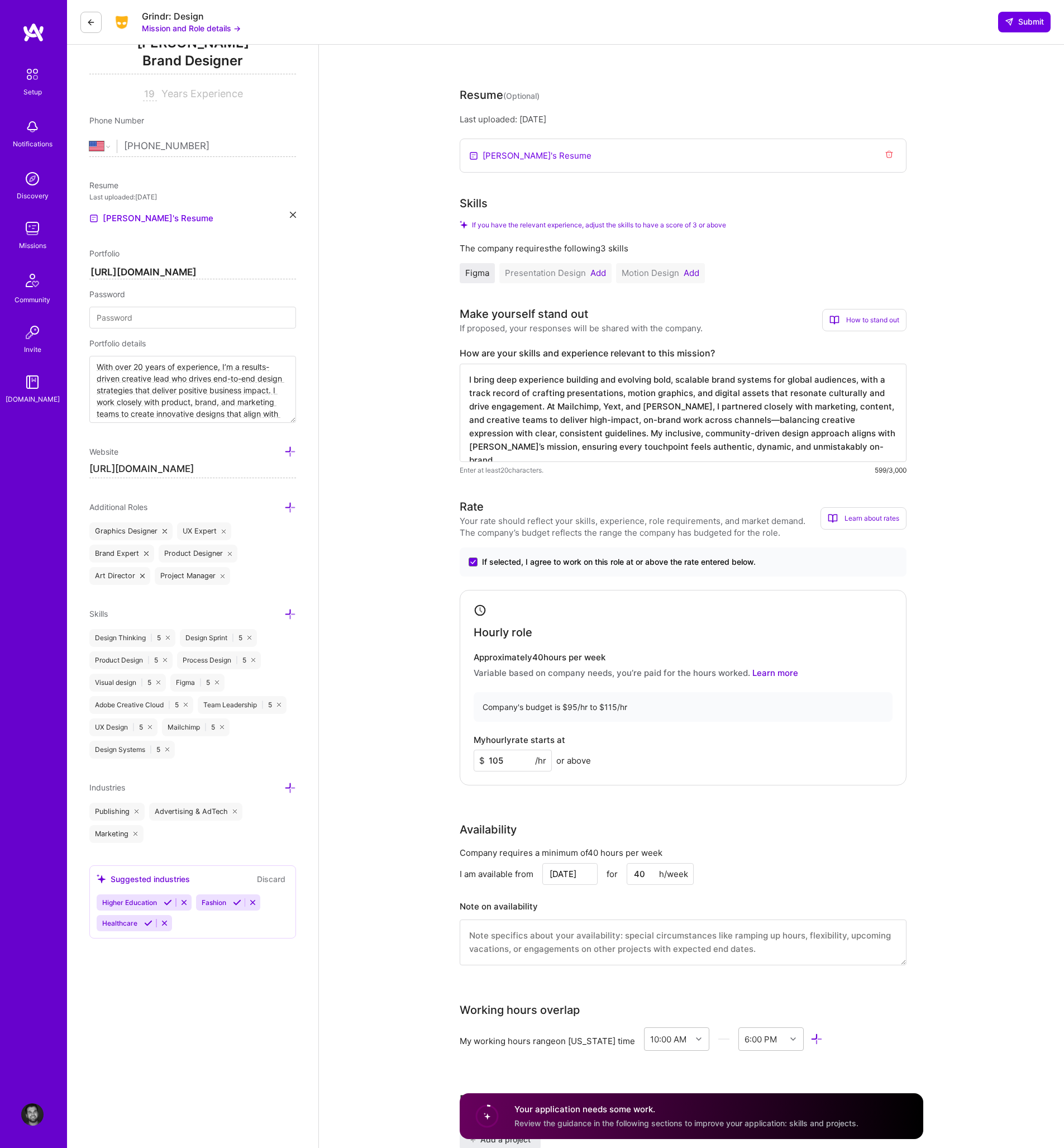
type textarea "I bring deep experience building and evolving bold, scalable brand systems for …"
click at [420, 408] on div "Brand Designer role description Grindr seeks a versatile Graphic/Brand Designer…" at bounding box center [692, 1021] width 745 height 2276
drag, startPoint x: 389, startPoint y: 419, endPoint x: 388, endPoint y: 413, distance: 6.1
click at [388, 419] on div "Brand Designer role description Grindr seeks a versatile Graphic/Brand Designer…" at bounding box center [692, 1021] width 745 height 2276
drag, startPoint x: 413, startPoint y: 301, endPoint x: 446, endPoint y: 287, distance: 35.8
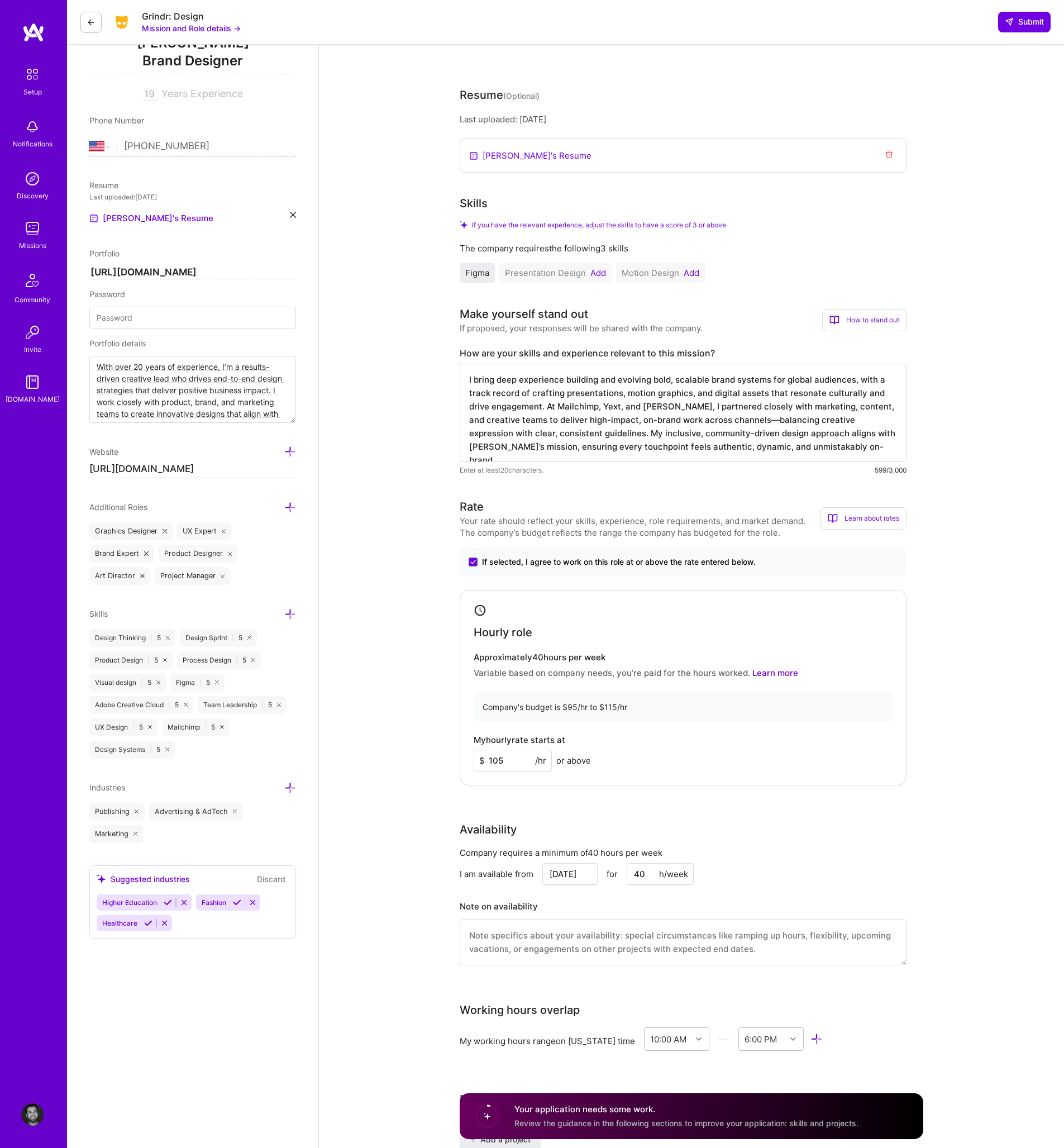
click at [413, 301] on div "Brand Designer role description Grindr seeks a versatile Graphic/Brand Designer…" at bounding box center [692, 1021] width 745 height 2276
click at [602, 272] on button "Add" at bounding box center [598, 273] width 16 height 9
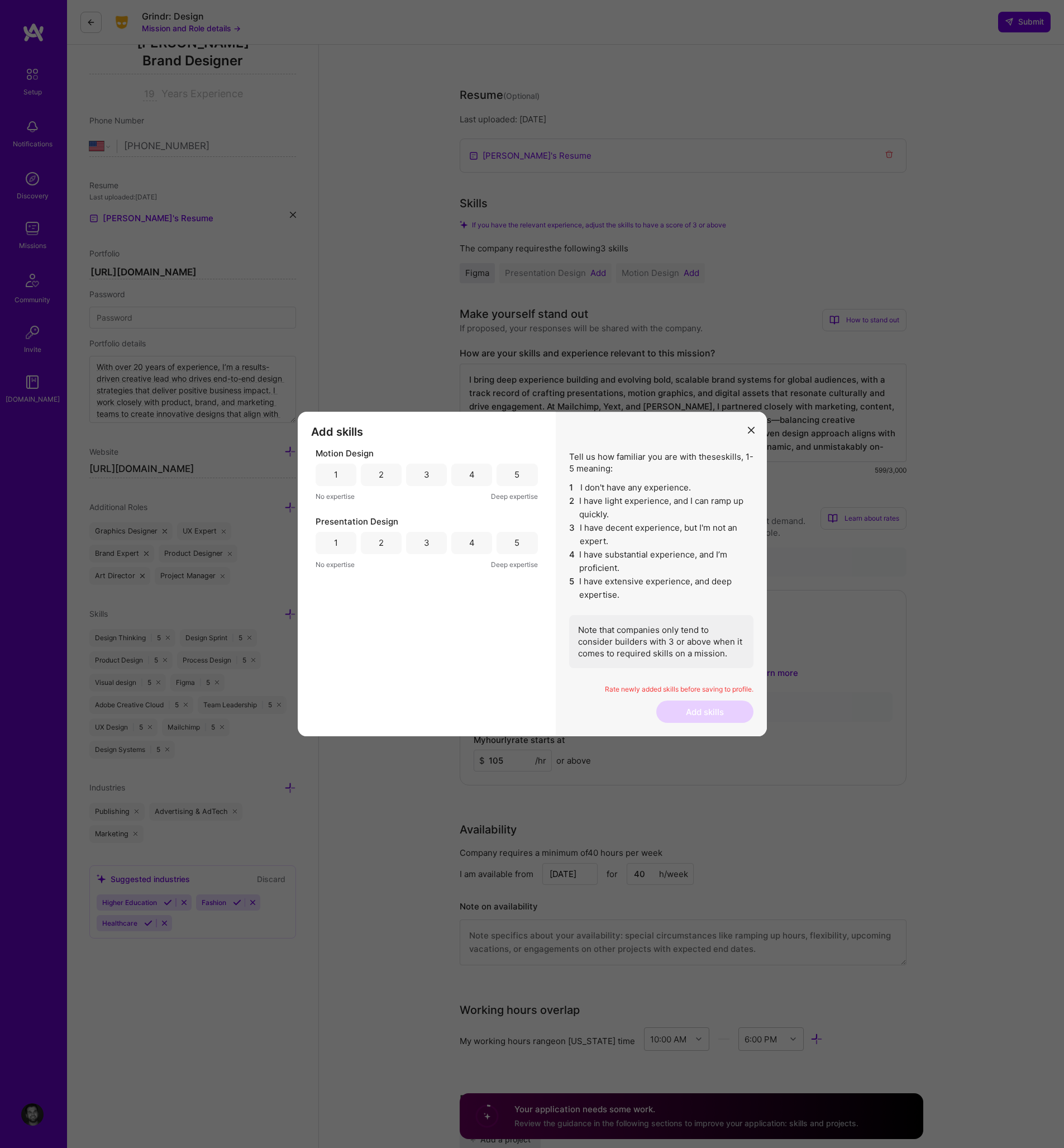
click at [471, 471] on div "4" at bounding box center [471, 474] width 5 height 12
click at [512, 546] on div "5" at bounding box center [517, 542] width 41 height 22
click at [700, 709] on button "Add skills" at bounding box center [704, 711] width 97 height 22
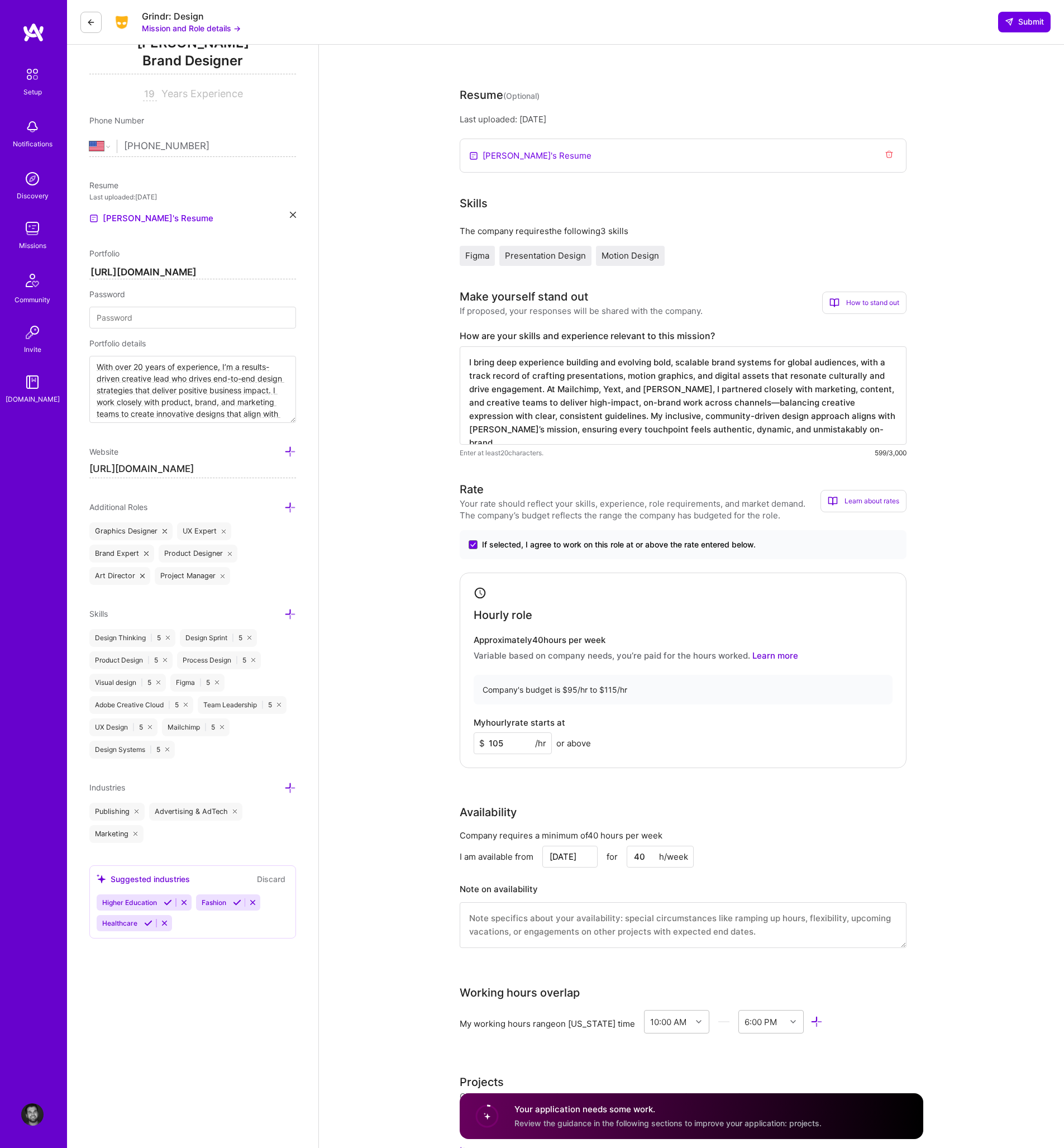
click at [398, 623] on div "Brand Designer role description Grindr seeks a versatile Graphic/Brand Designer…" at bounding box center [692, 1013] width 745 height 2259
click at [413, 798] on div "Brand Designer role description Grindr seeks a versatile Graphic/Brand Designer…" at bounding box center [692, 1013] width 745 height 2259
click at [397, 868] on div "Brand Designer role description Grindr seeks a versatile Graphic/Brand Designer…" at bounding box center [692, 1013] width 745 height 2259
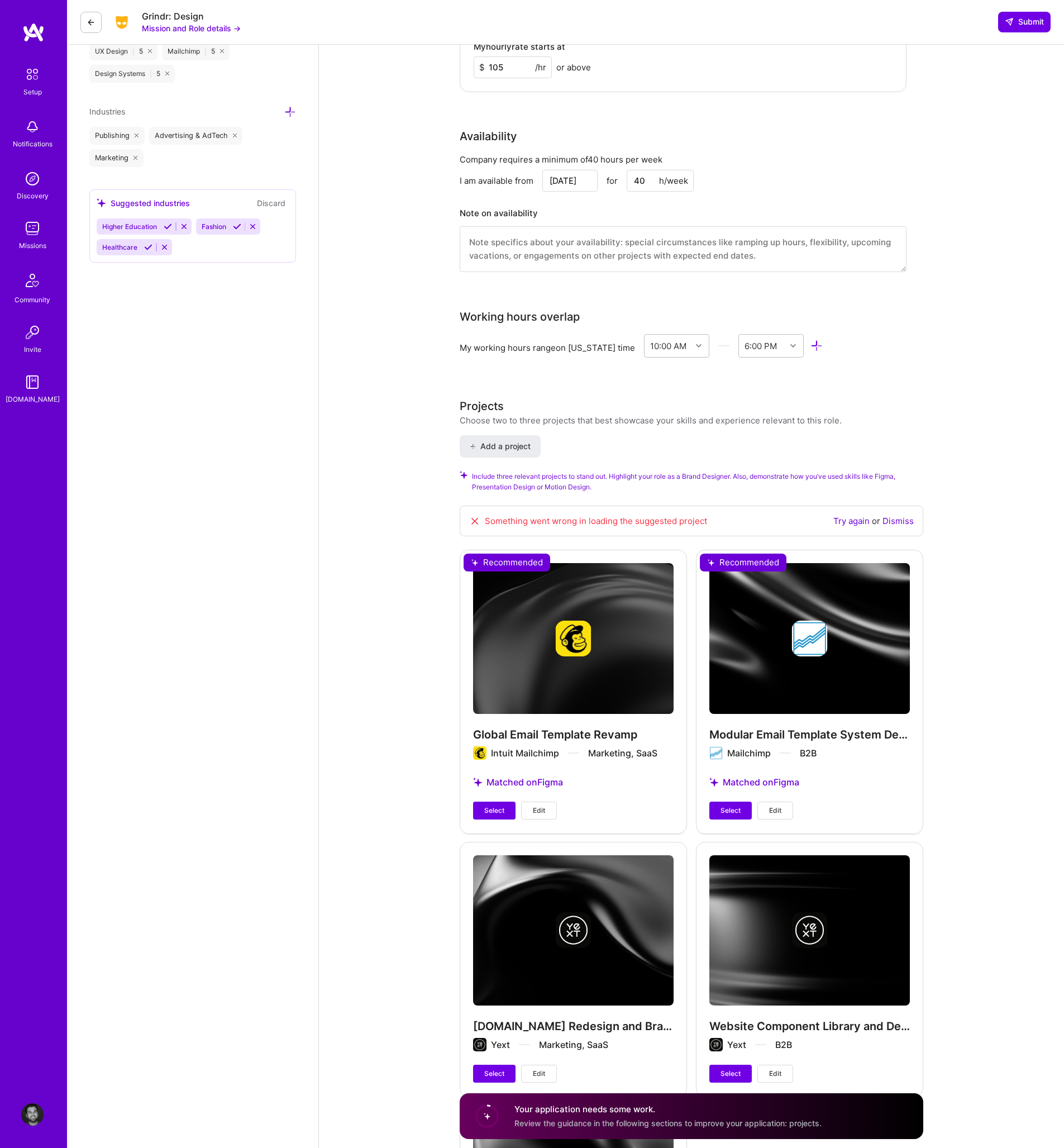
click at [372, 786] on div "Brand Designer role description Grindr seeks a versatile Graphic/Brand Designer…" at bounding box center [692, 337] width 745 height 2259
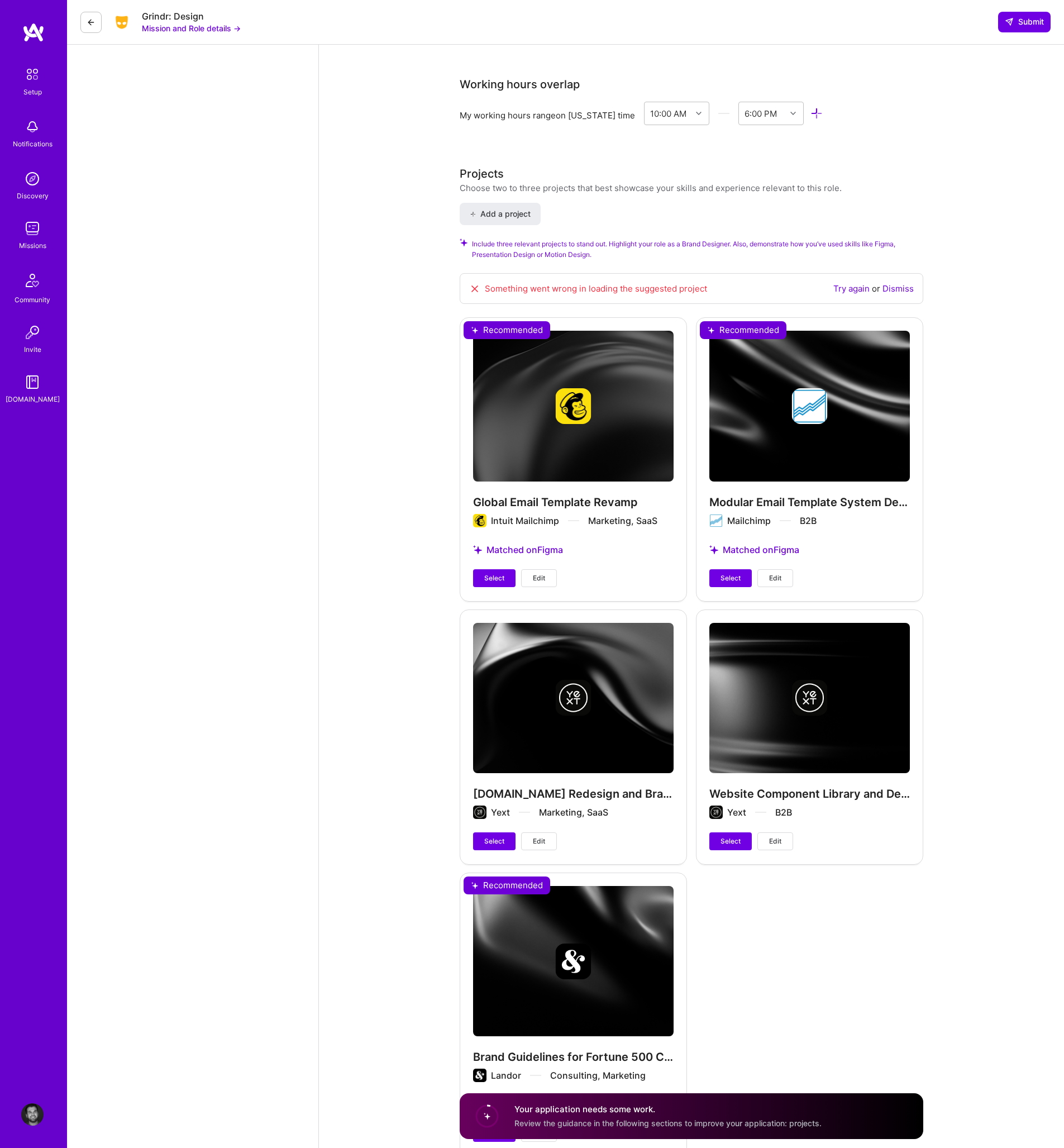
scroll to position [1081, 0]
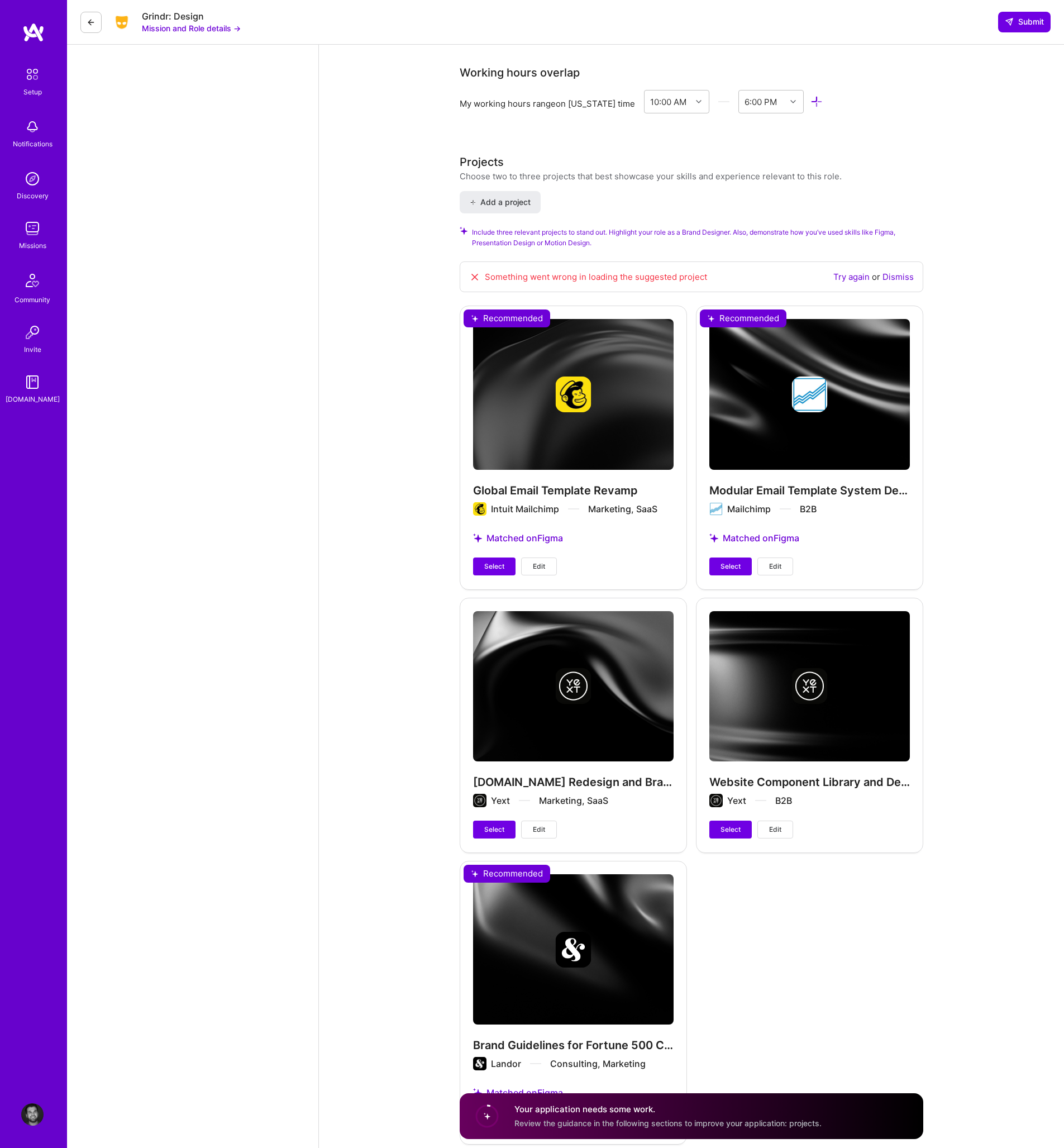
drag, startPoint x: 367, startPoint y: 779, endPoint x: 369, endPoint y: 768, distance: 11.2
click at [367, 779] on div "Brand Designer role description Grindr seeks a versatile Graphic/Brand Designer…" at bounding box center [692, 93] width 745 height 2259
click at [854, 275] on link "Try again" at bounding box center [851, 277] width 37 height 11
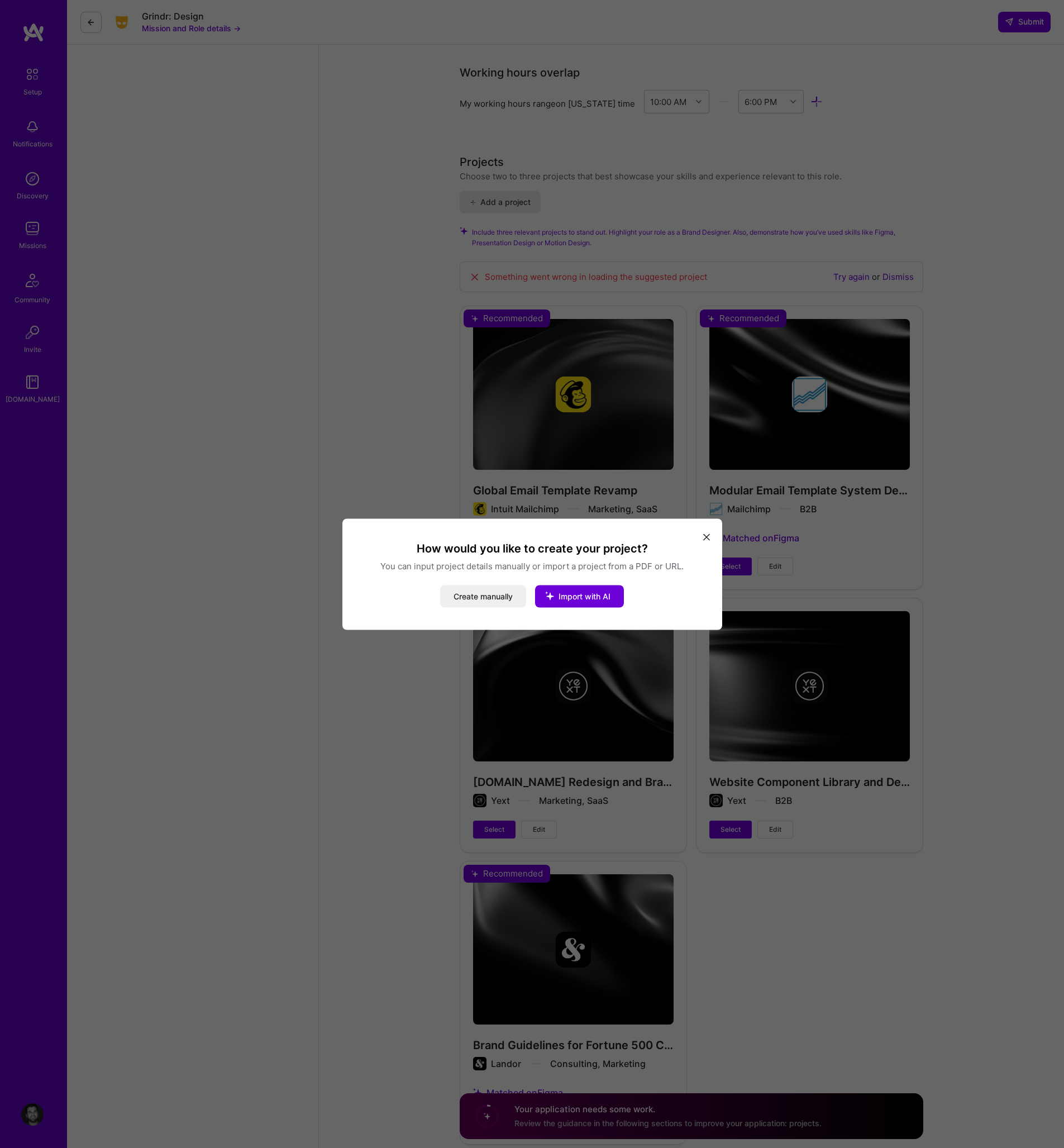
drag, startPoint x: 555, startPoint y: 605, endPoint x: 745, endPoint y: 521, distance: 207.7
click at [745, 521] on div "How would you like to create your project? You can input project details manual…" at bounding box center [532, 574] width 1064 height 1148
click at [703, 535] on icon "modal" at bounding box center [707, 537] width 7 height 7
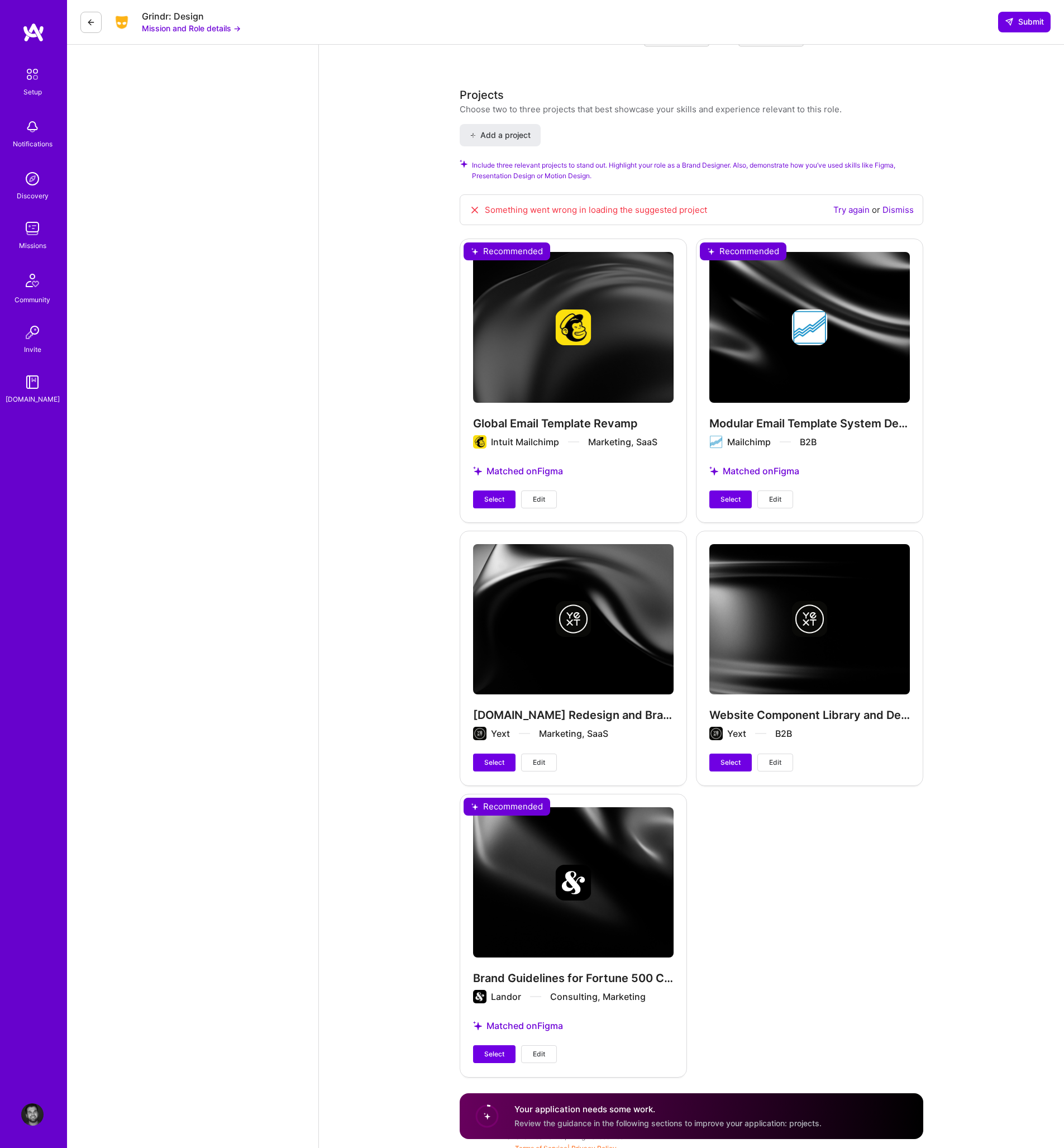
scroll to position [1147, 0]
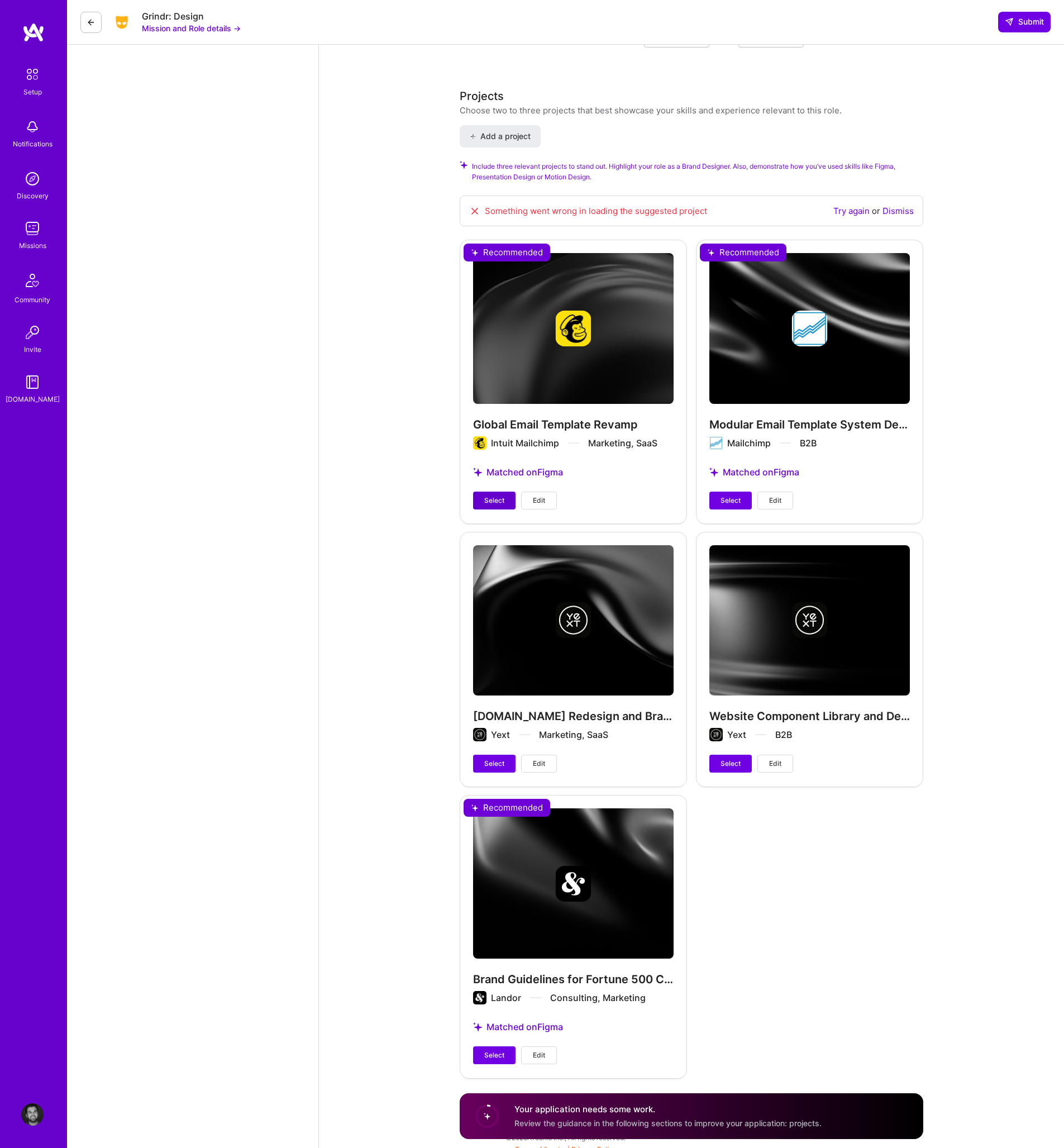
click at [493, 504] on span "Select" at bounding box center [494, 500] width 20 height 10
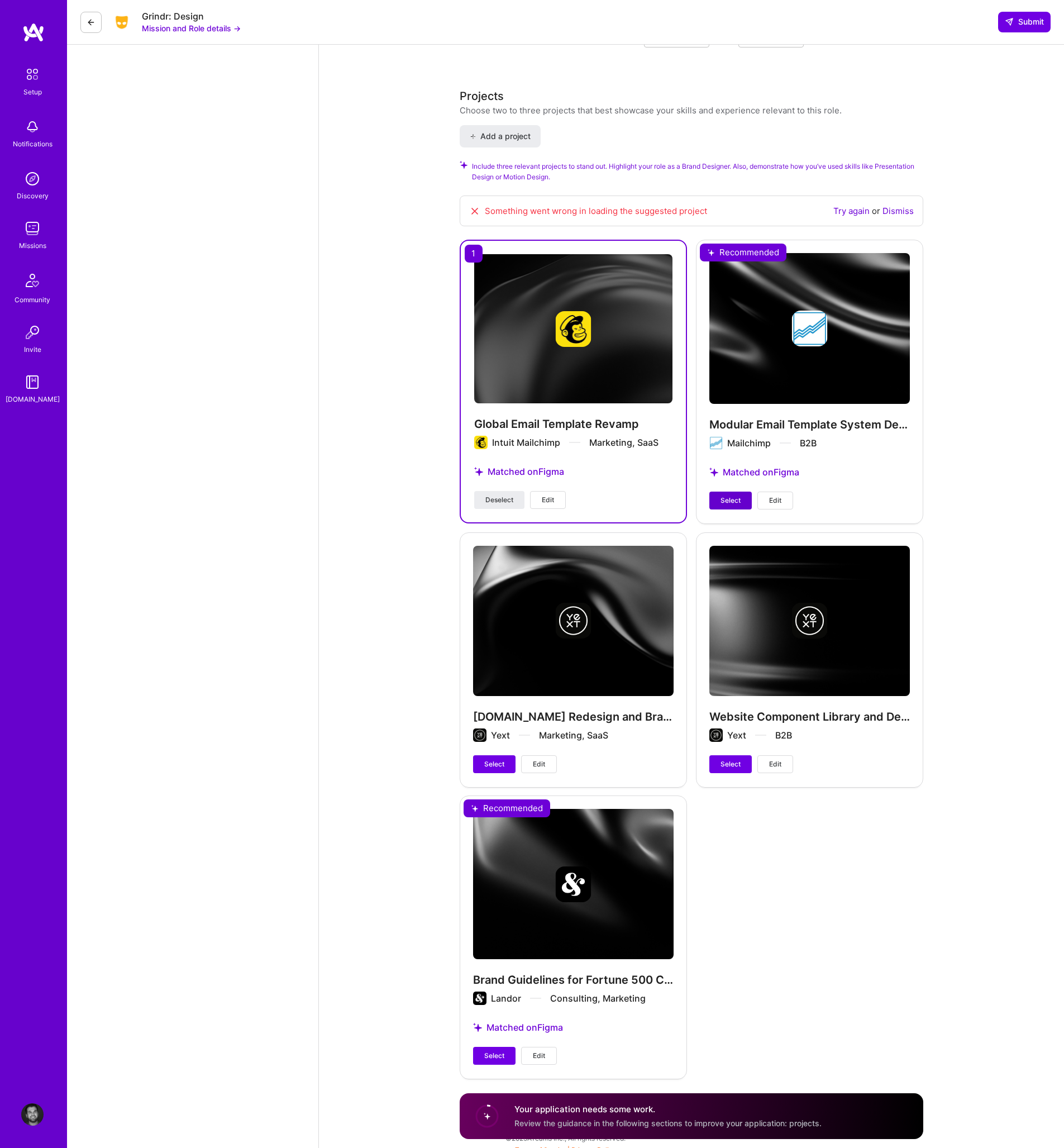
click at [731, 505] on span "Select" at bounding box center [730, 500] width 20 height 10
click at [500, 763] on span "Select" at bounding box center [494, 763] width 20 height 10
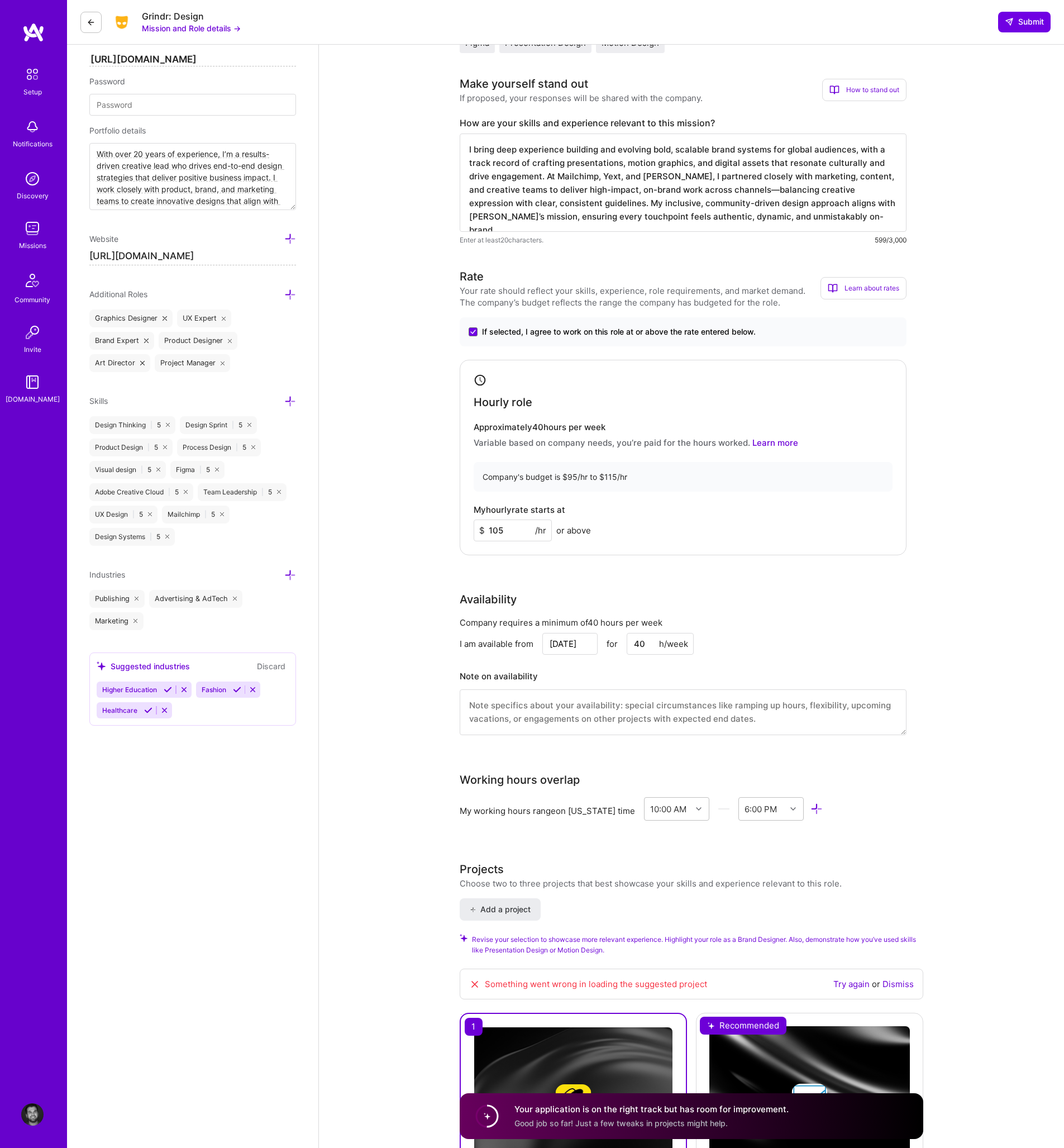
scroll to position [530, 0]
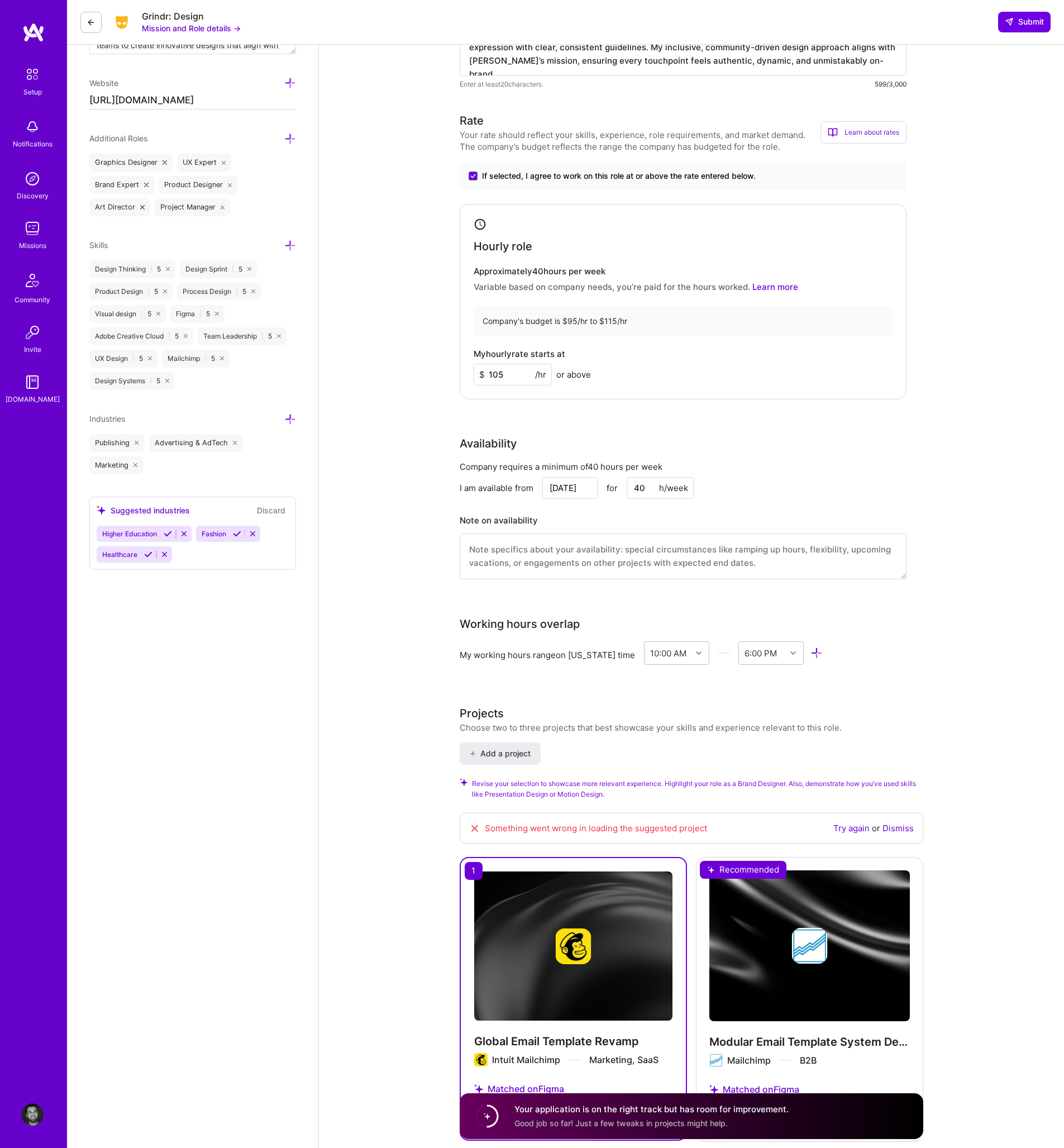
click at [654, 833] on div "Something went wrong in loading the suggested project" at bounding box center [587, 828] width 238 height 12
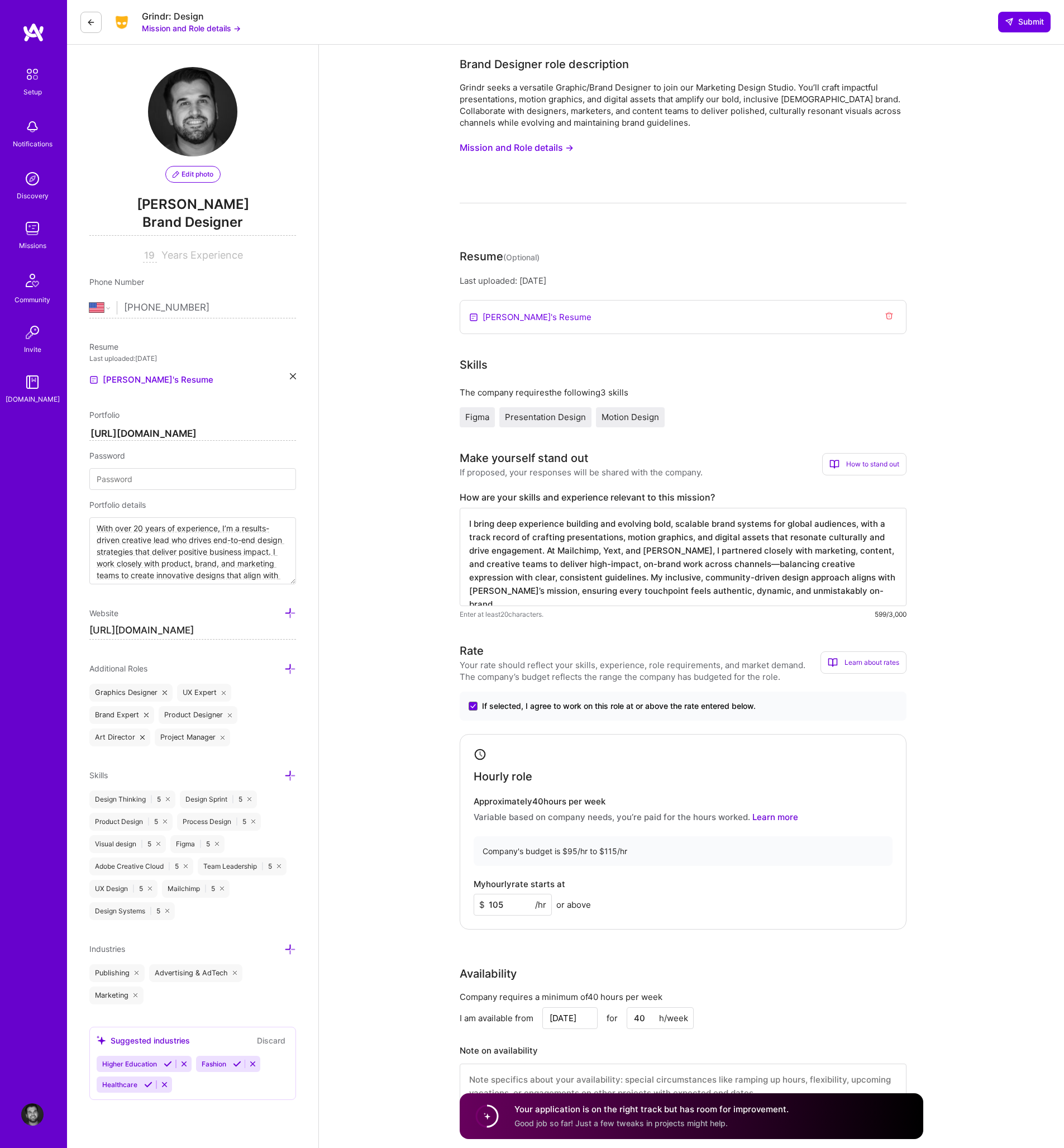
scroll to position [0, 0]
click at [104, 692] on div "Graphics Designer" at bounding box center [130, 693] width 83 height 18
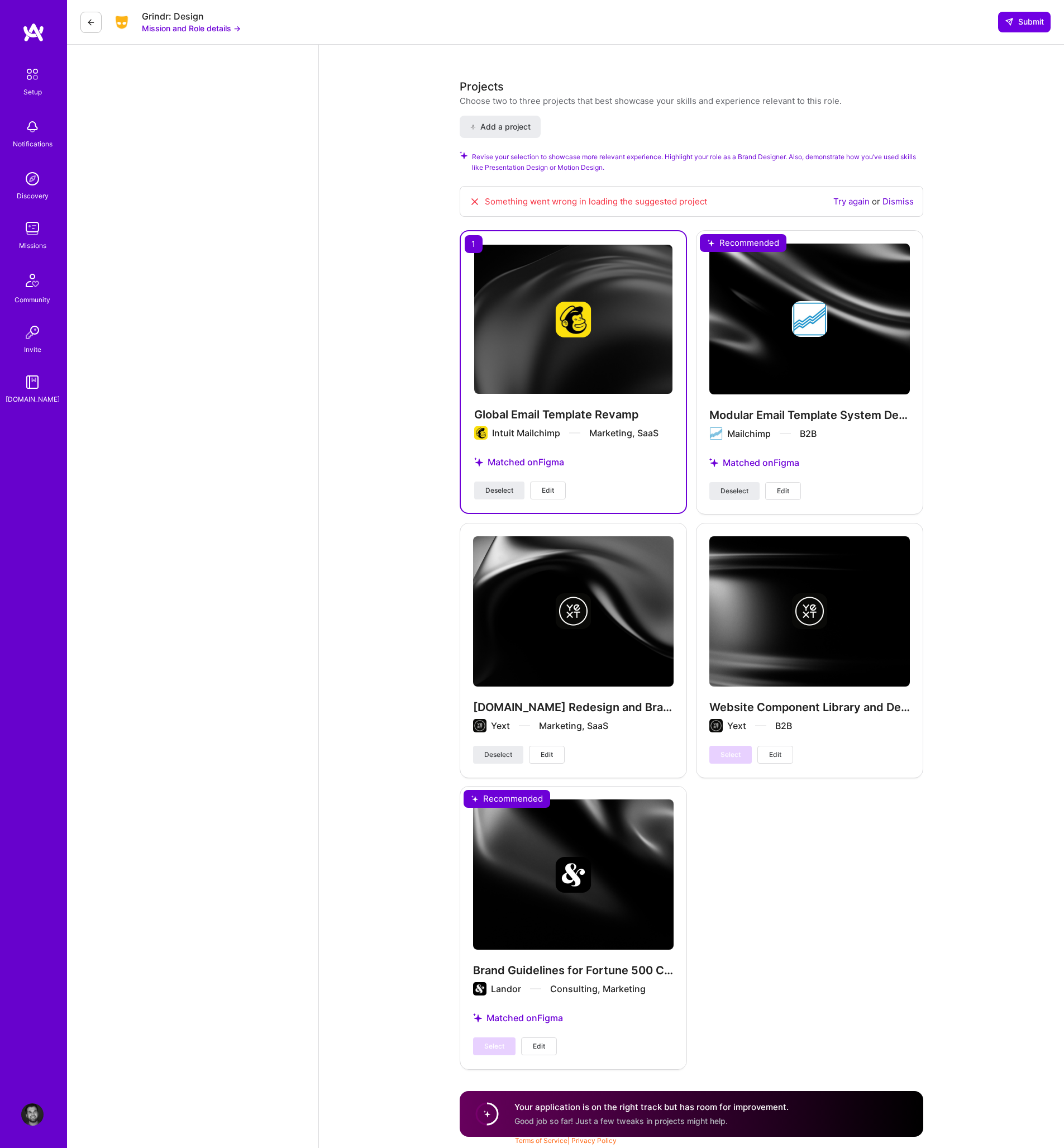
scroll to position [1157, 0]
drag, startPoint x: 561, startPoint y: 1123, endPoint x: 539, endPoint y: 1128, distance: 22.6
click at [561, 1123] on span "Good job so far! Just a few tweaks in projects might help." at bounding box center [620, 1120] width 213 height 10
drag, startPoint x: 516, startPoint y: 1116, endPoint x: 768, endPoint y: 1125, distance: 252.2
click at [771, 1124] on div "Your application is on the right track but has room for improvement. Good job s…" at bounding box center [651, 1113] width 274 height 26
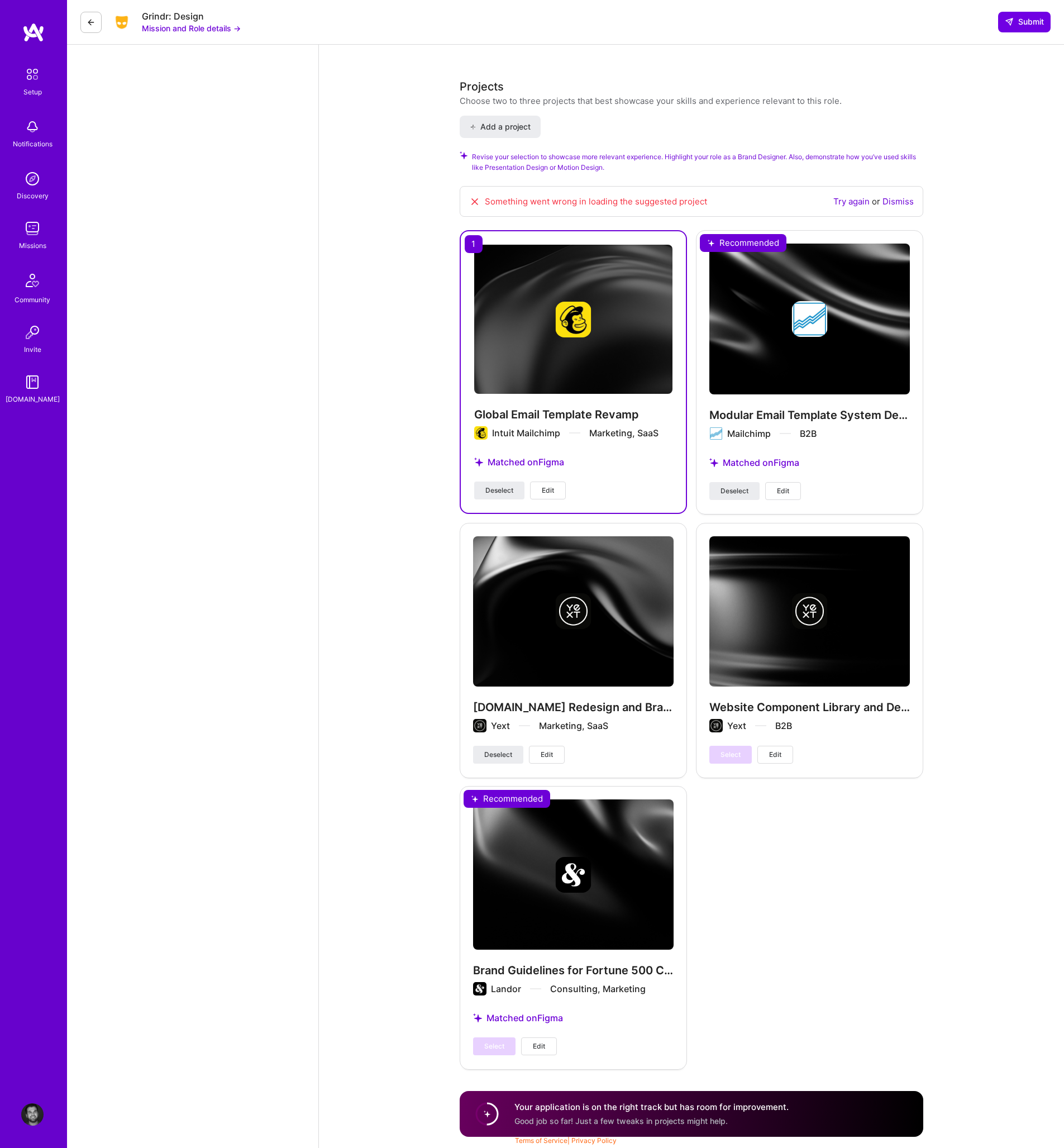
click at [765, 1122] on div "Your application is on the right track but has room for improvement. Good job s…" at bounding box center [651, 1113] width 274 height 26
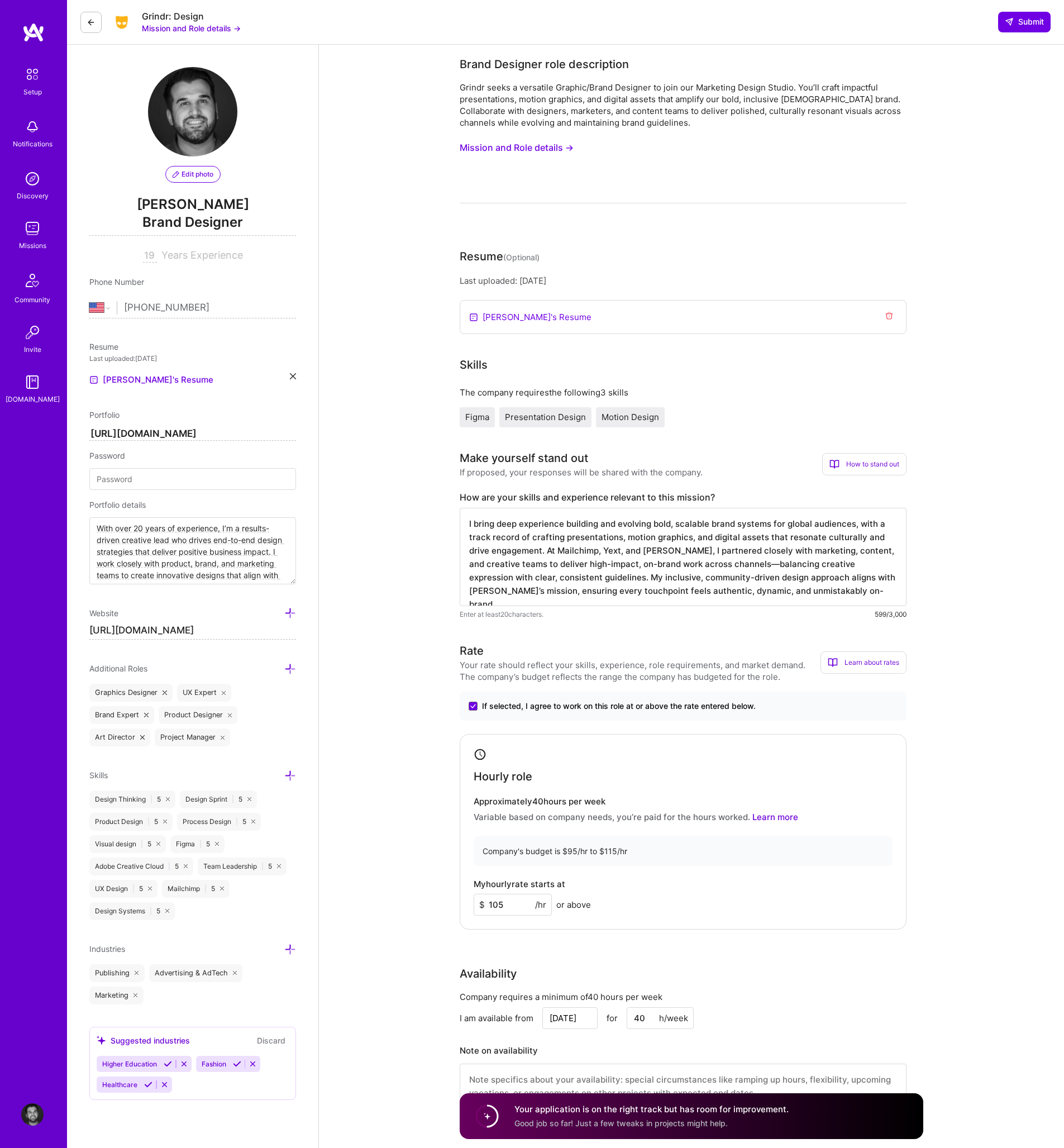
scroll to position [0, 0]
click at [1029, 29] on button "Submit" at bounding box center [1024, 21] width 53 height 20
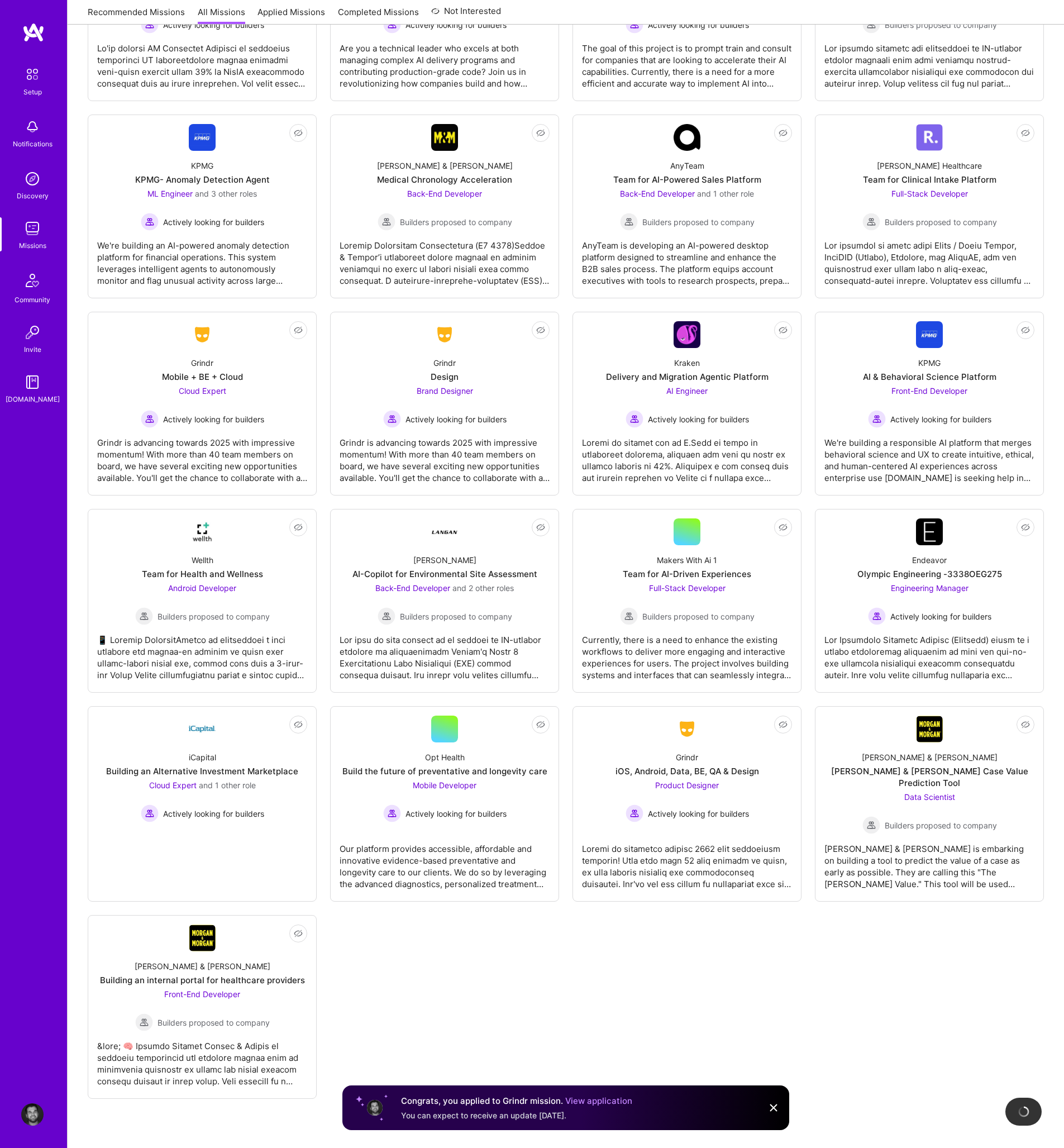
scroll to position [1952, 0]
drag, startPoint x: 630, startPoint y: 993, endPoint x: 642, endPoint y: 1007, distance: 18.4
click at [606, 1099] on link "View application" at bounding box center [598, 1101] width 67 height 11
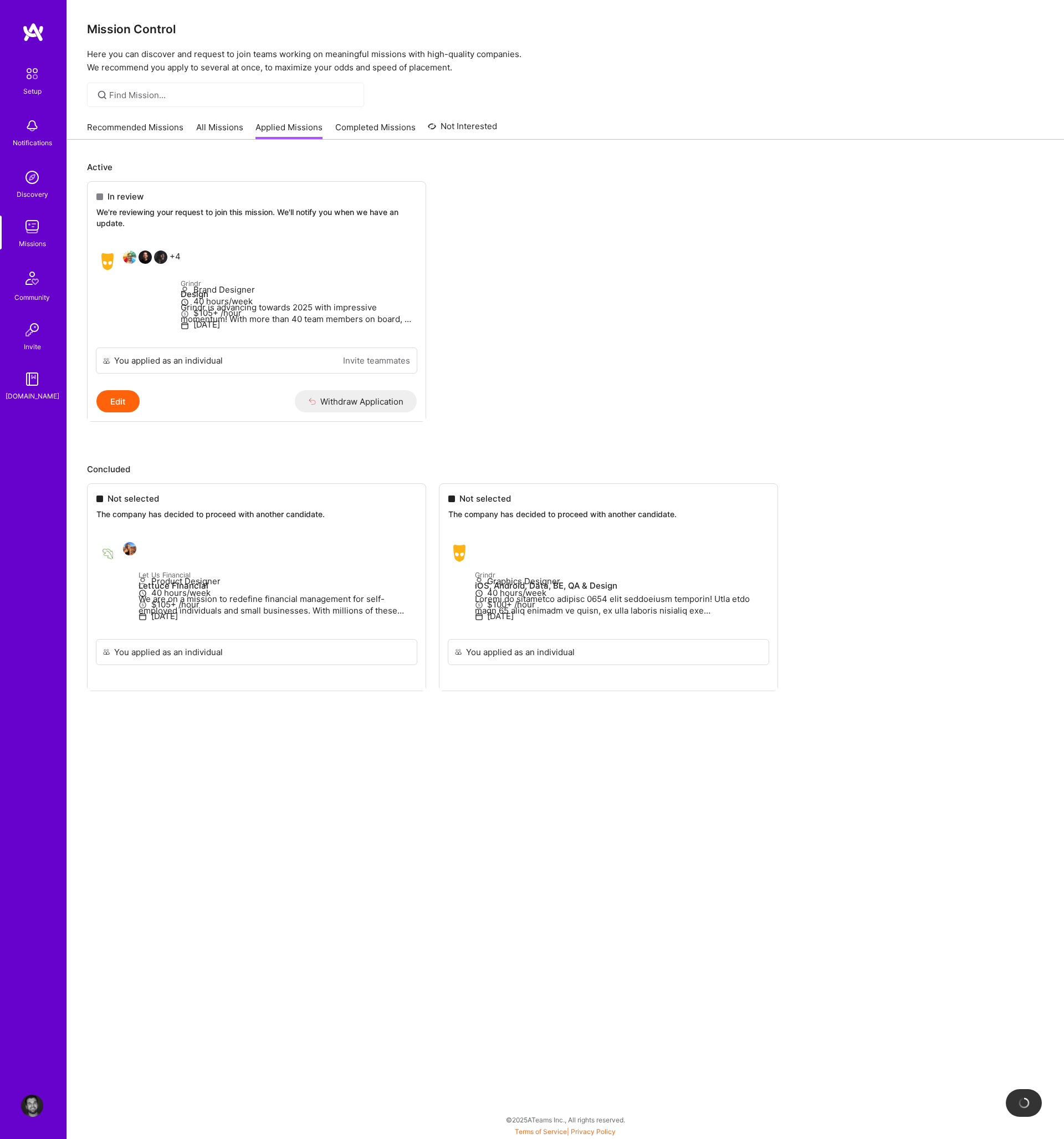
click at [215, 126] on link "All Missions" at bounding box center [219, 130] width 47 height 19
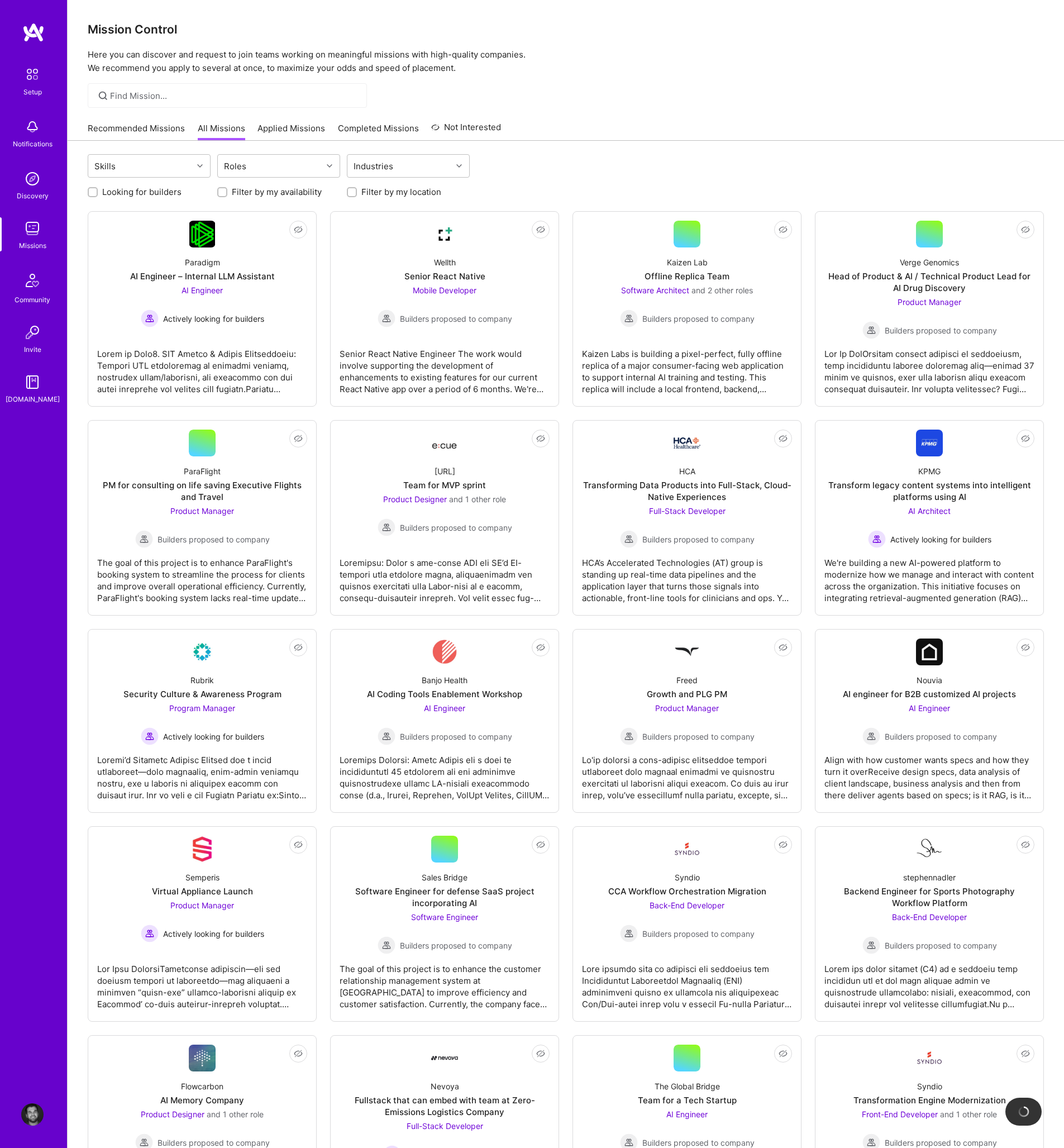
click at [109, 127] on link "Recommended Missions" at bounding box center [135, 131] width 97 height 19
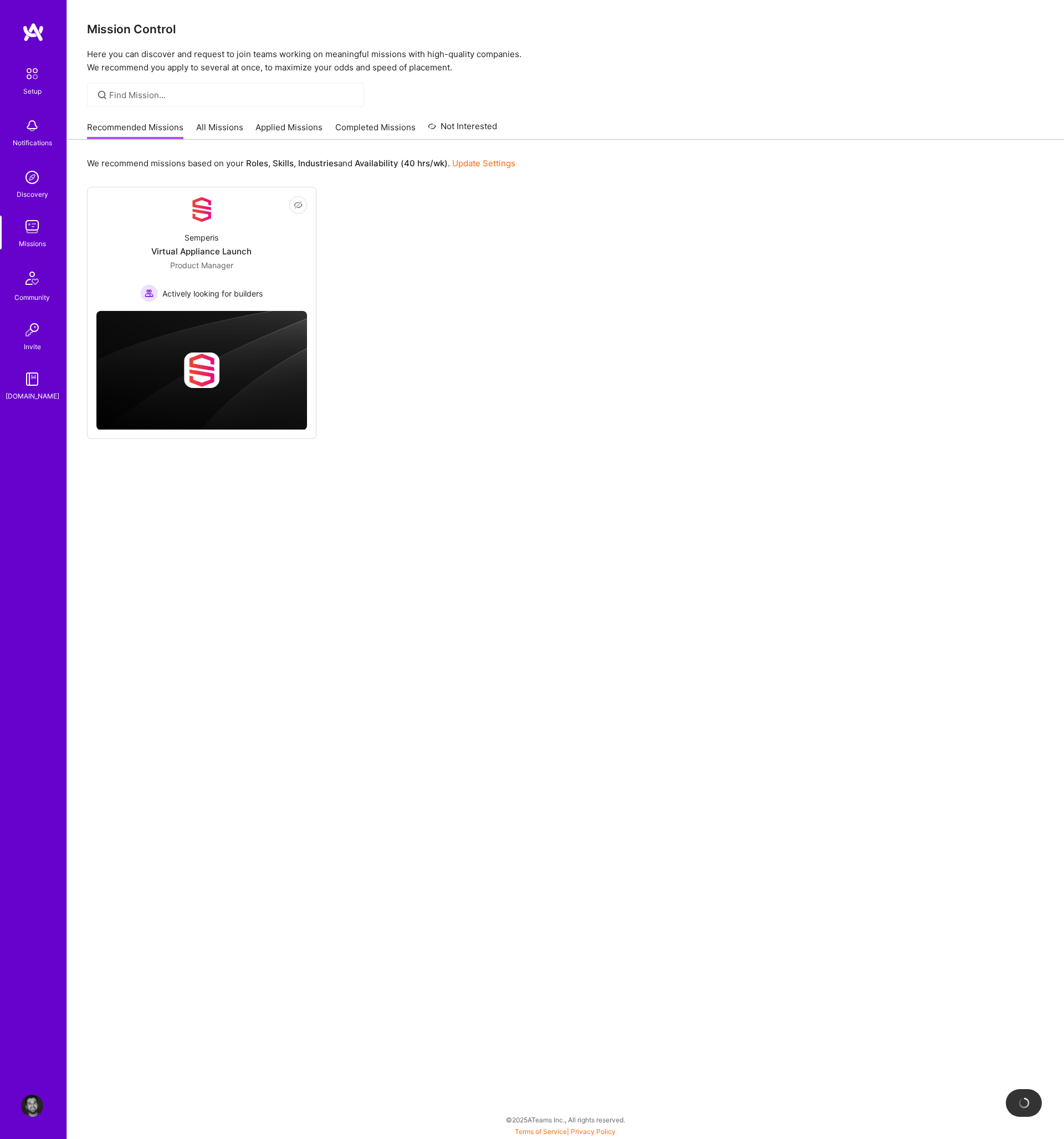
drag, startPoint x: 422, startPoint y: 513, endPoint x: 420, endPoint y: 533, distance: 20.1
click at [422, 513] on div "We recommend missions based on your Roles , Skills , Industries and Availabilit…" at bounding box center [565, 595] width 997 height 911
drag, startPoint x: 401, startPoint y: 596, endPoint x: 414, endPoint y: 596, distance: 13.0
click at [401, 596] on div "We recommend missions based on your Roles , Skills , Industries and Availabilit…" at bounding box center [565, 595] width 997 height 911
drag, startPoint x: 431, startPoint y: 621, endPoint x: 442, endPoint y: 646, distance: 27.3
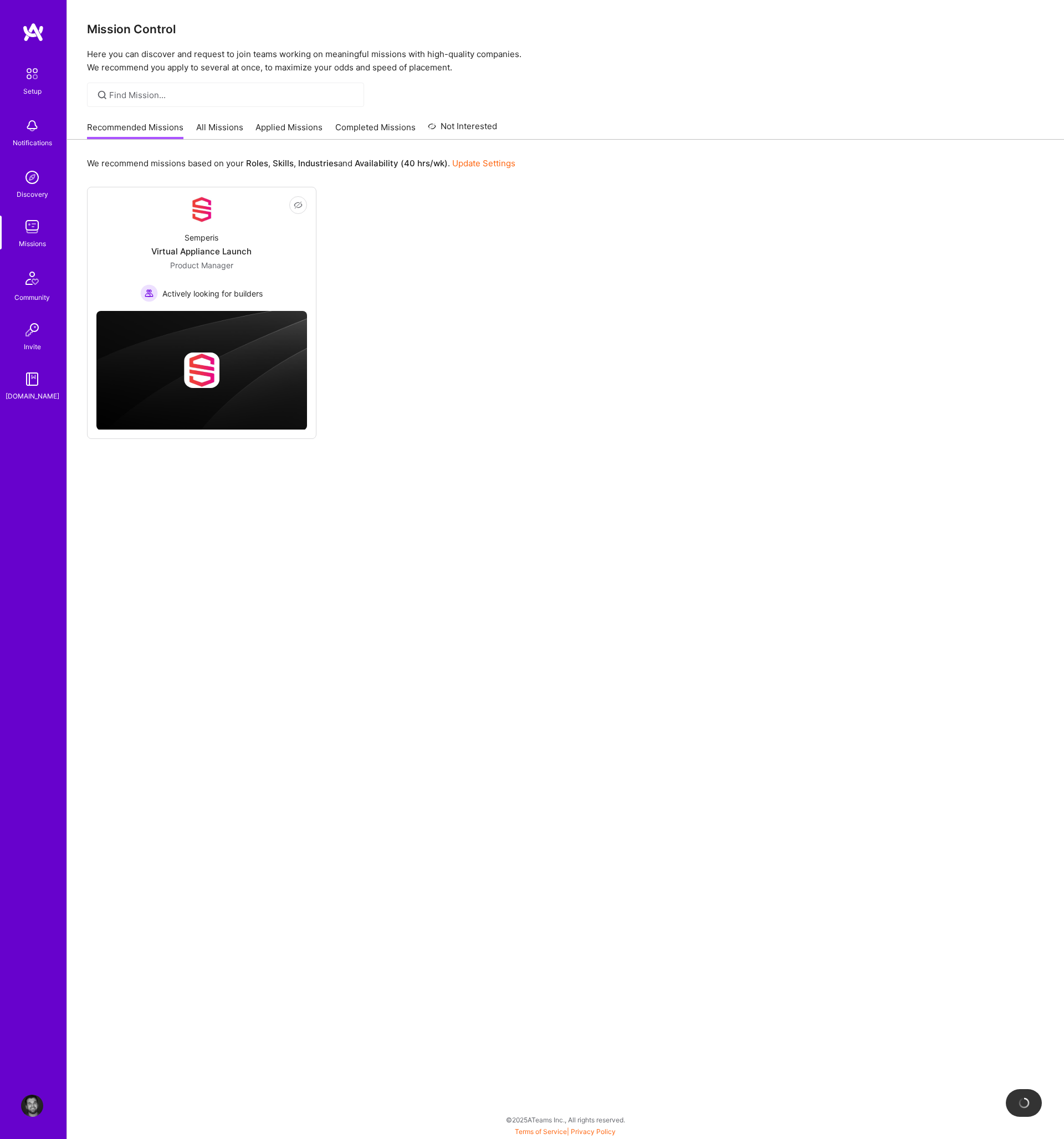
click at [434, 622] on div "We recommend missions based on your Roles , Skills , Industries and Availabilit…" at bounding box center [565, 595] width 997 height 911
drag, startPoint x: 447, startPoint y: 660, endPoint x: 497, endPoint y: 665, distance: 50.2
click at [446, 660] on div "We recommend missions based on your Roles , Skills , Industries and Availabilit…" at bounding box center [565, 595] width 997 height 911
